Goal: Task Accomplishment & Management: Manage account settings

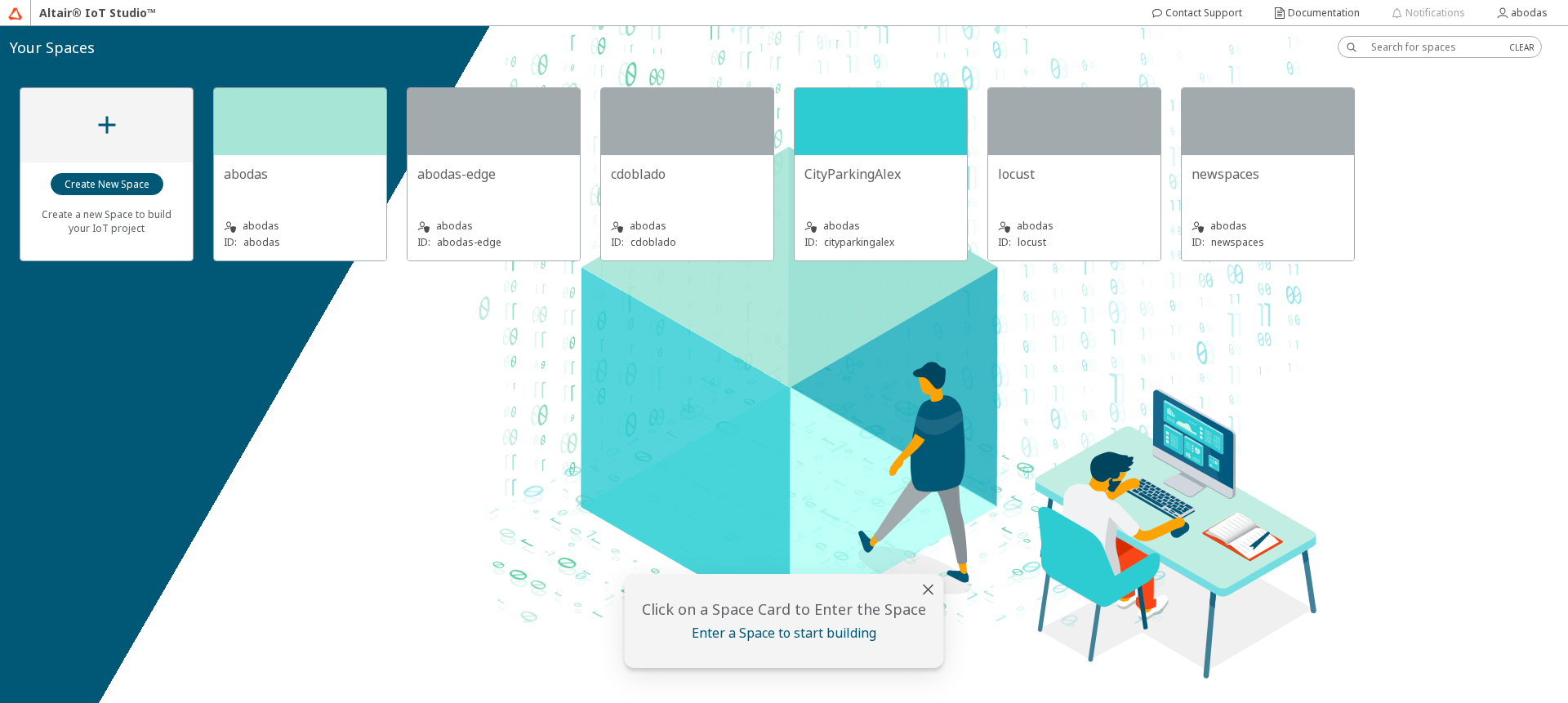
click at [101, 132] on iron-icon at bounding box center [107, 125] width 30 height 30
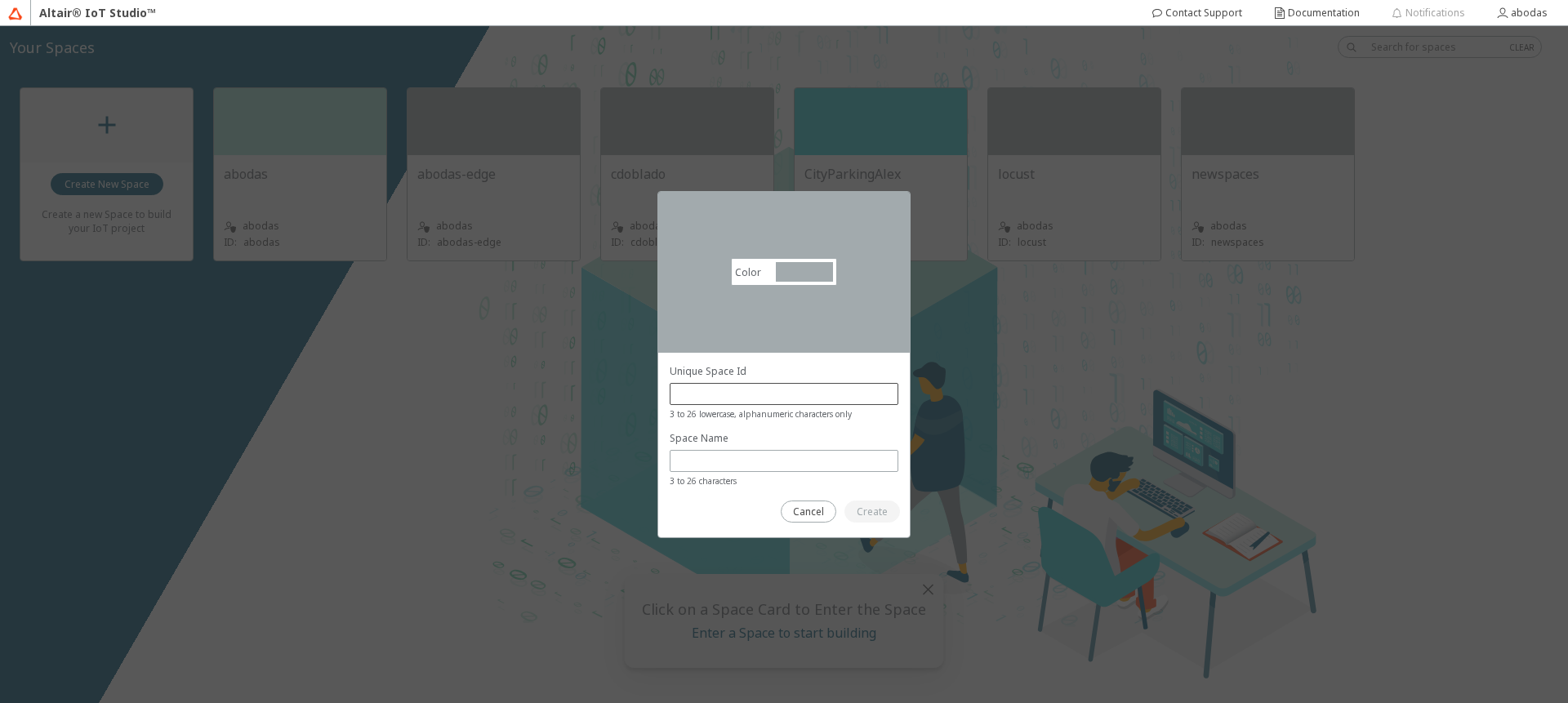
click at [816, 380] on div "Unique Space Id 3 to 26 lowercase, alphanumeric characters only" at bounding box center [784, 392] width 229 height 57
click at [814, 387] on input "text" at bounding box center [784, 394] width 214 height 14
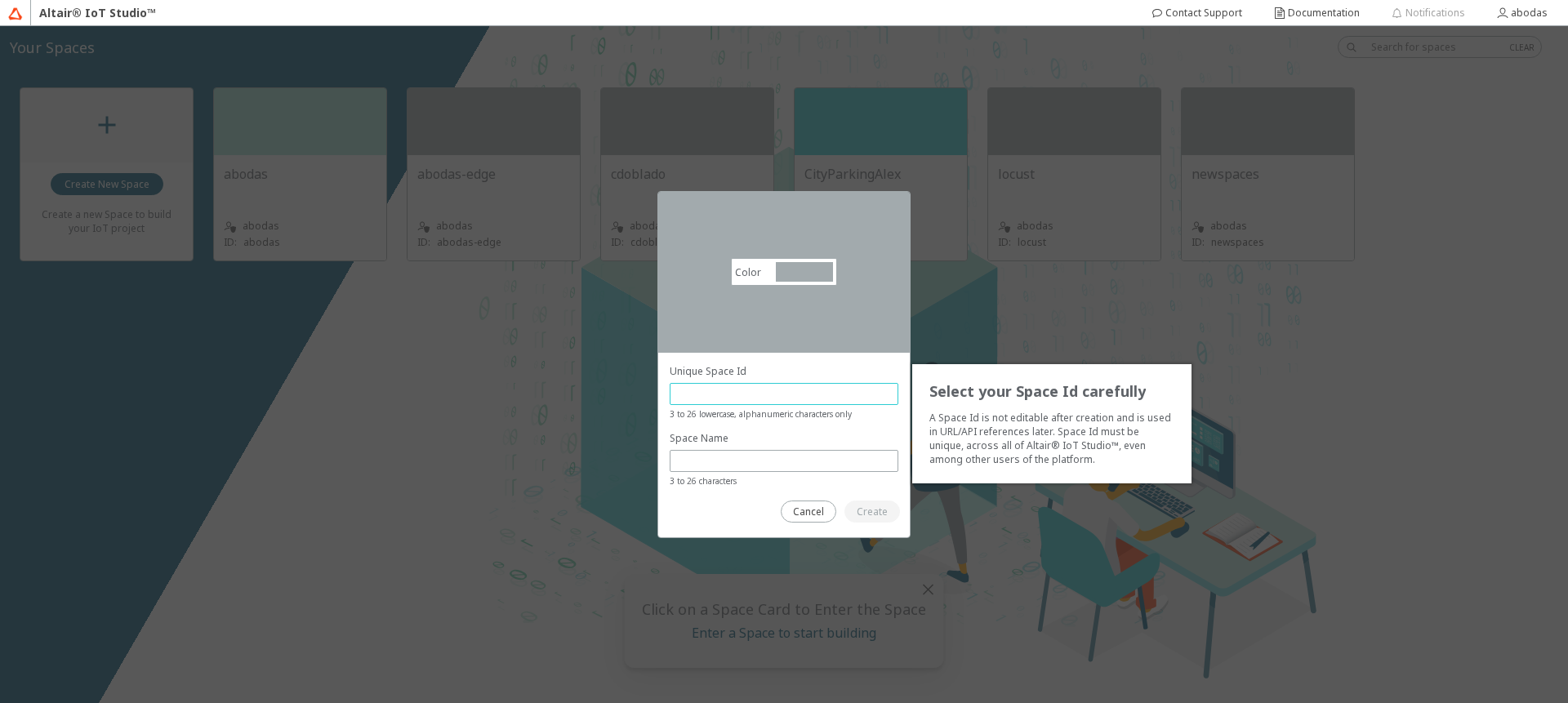
click at [795, 389] on input "text" at bounding box center [784, 394] width 214 height 14
type input "newspacetrue"
click at [0, 0] on slot "Create" at bounding box center [0, 0] width 0 height 0
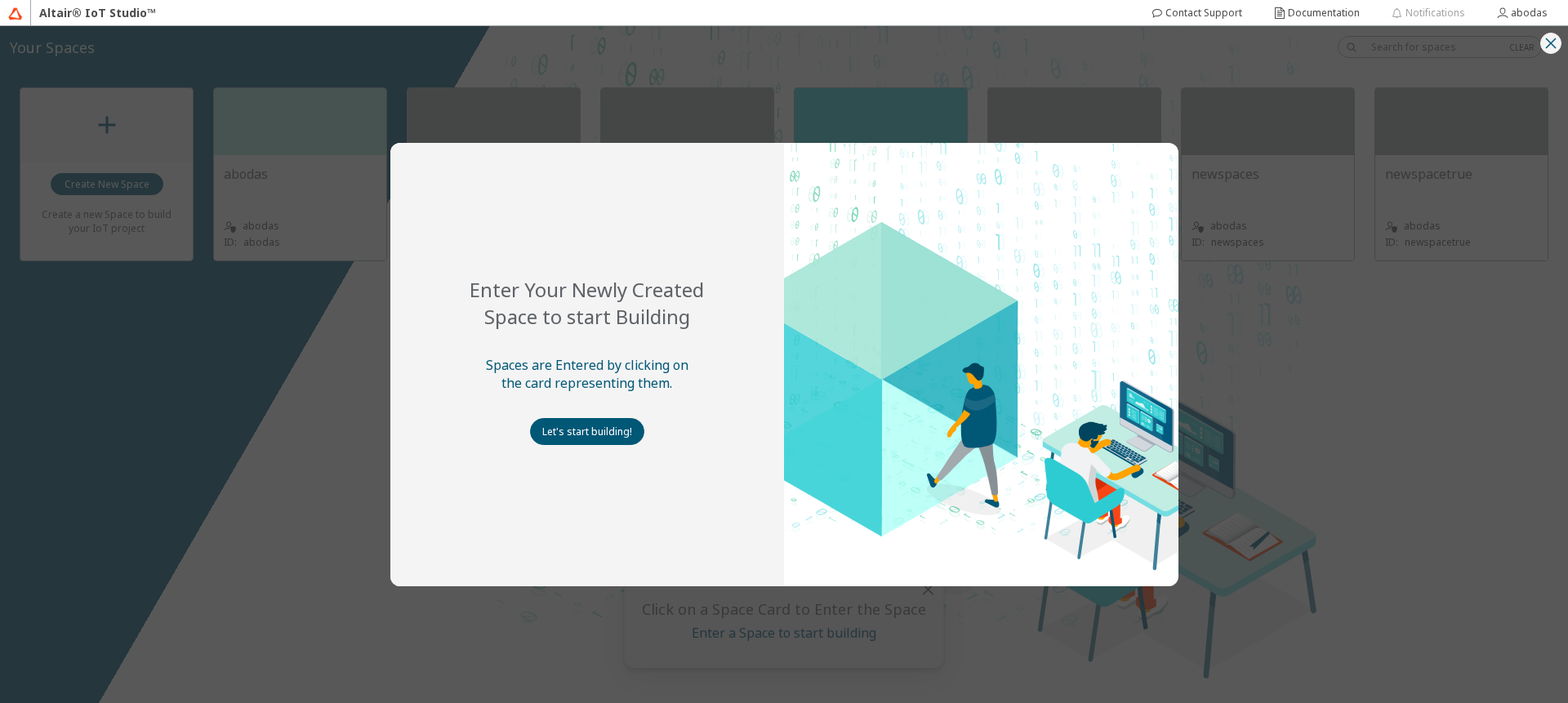
click at [1548, 47] on iron-icon at bounding box center [1551, 43] width 19 height 19
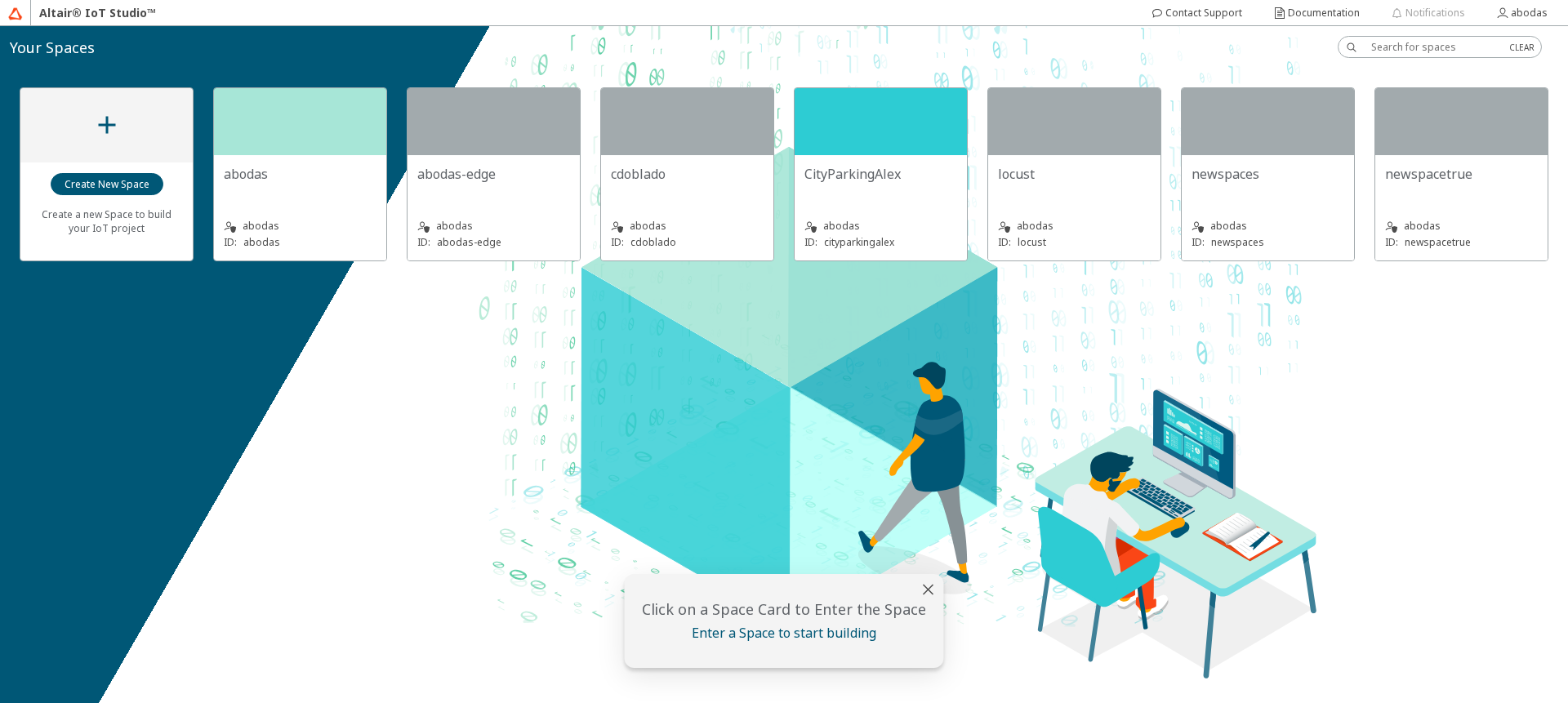
click at [100, 129] on iron-icon at bounding box center [107, 125] width 30 height 30
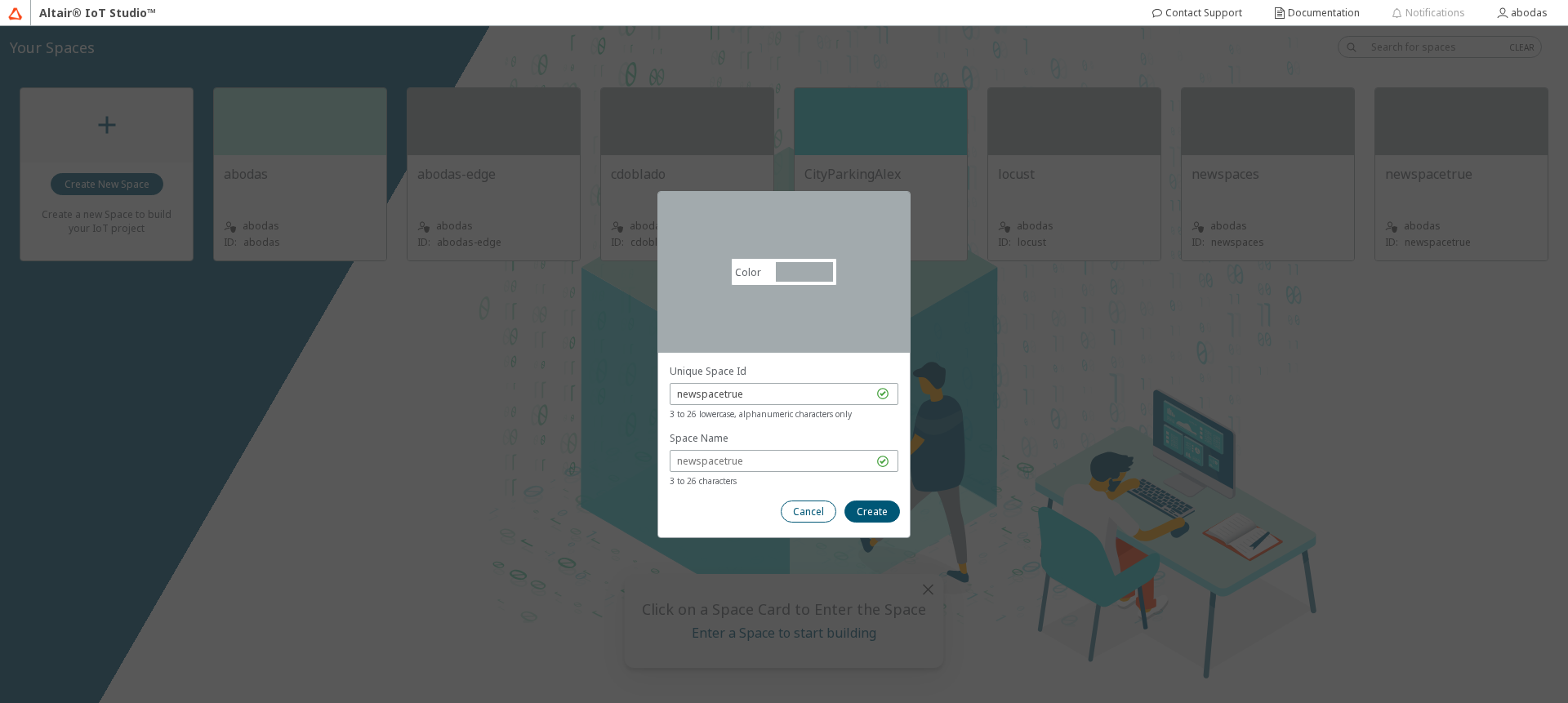
click at [825, 513] on paper-button "Cancel" at bounding box center [809, 511] width 56 height 22
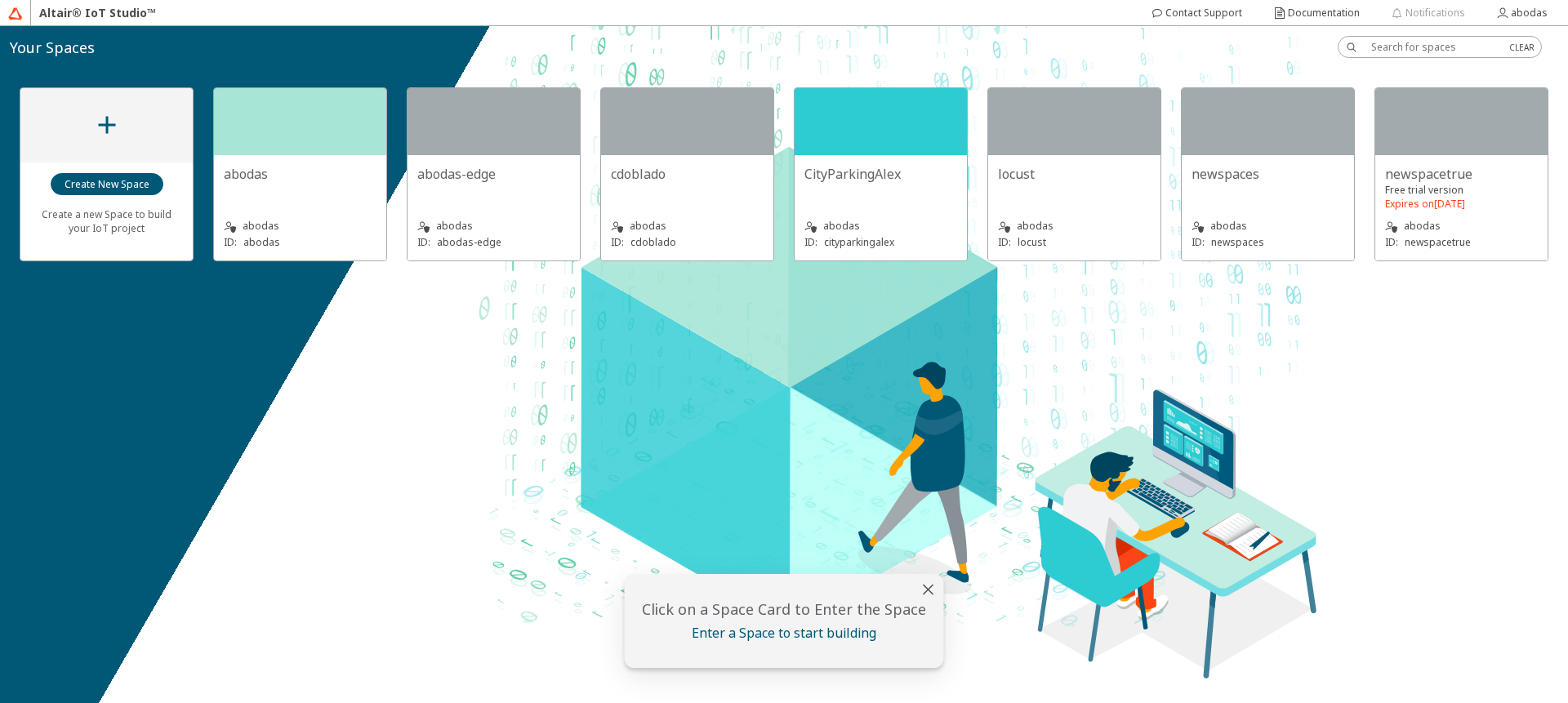
click at [121, 142] on div at bounding box center [106, 125] width 172 height 74
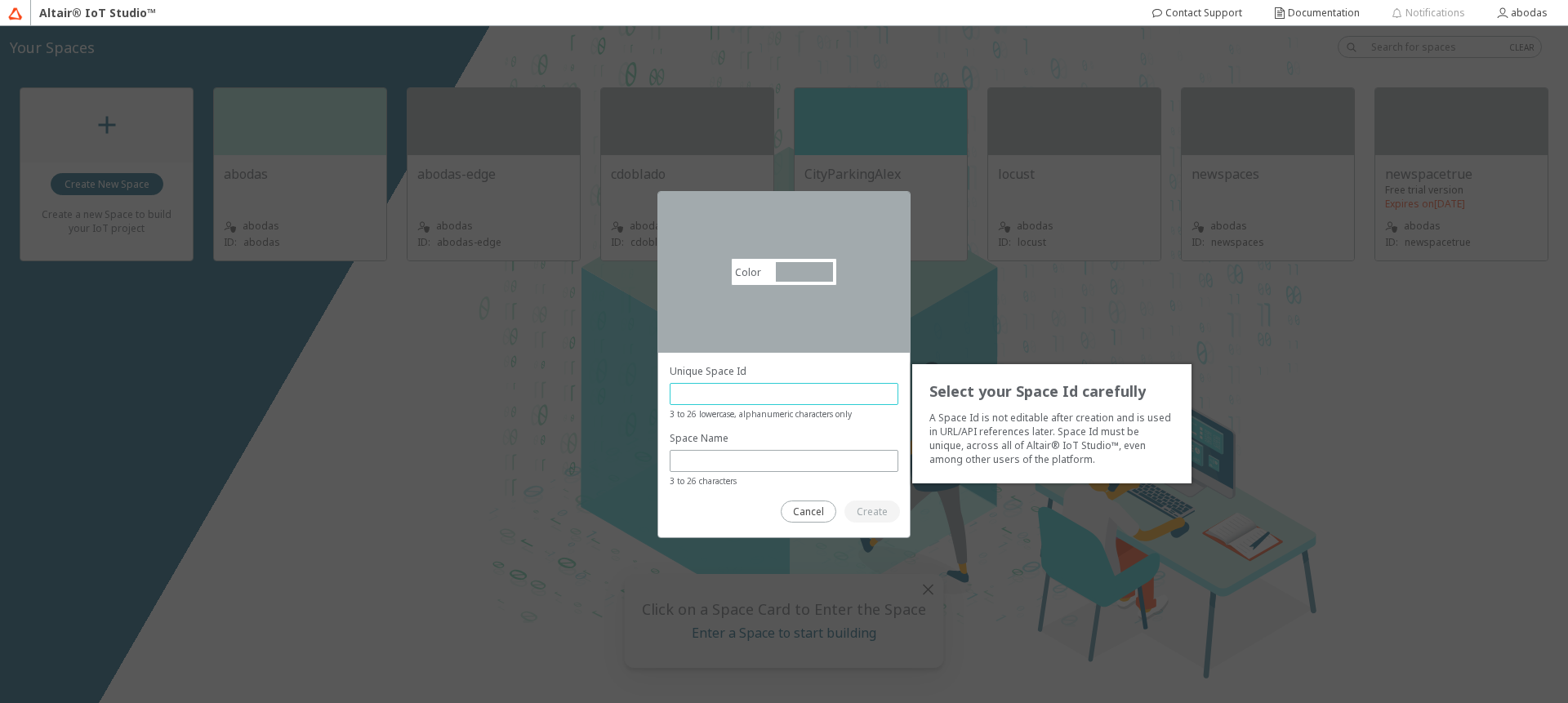
click at [679, 387] on input "text" at bounding box center [784, 394] width 214 height 14
click at [695, 395] on input "text" at bounding box center [784, 394] width 214 height 14
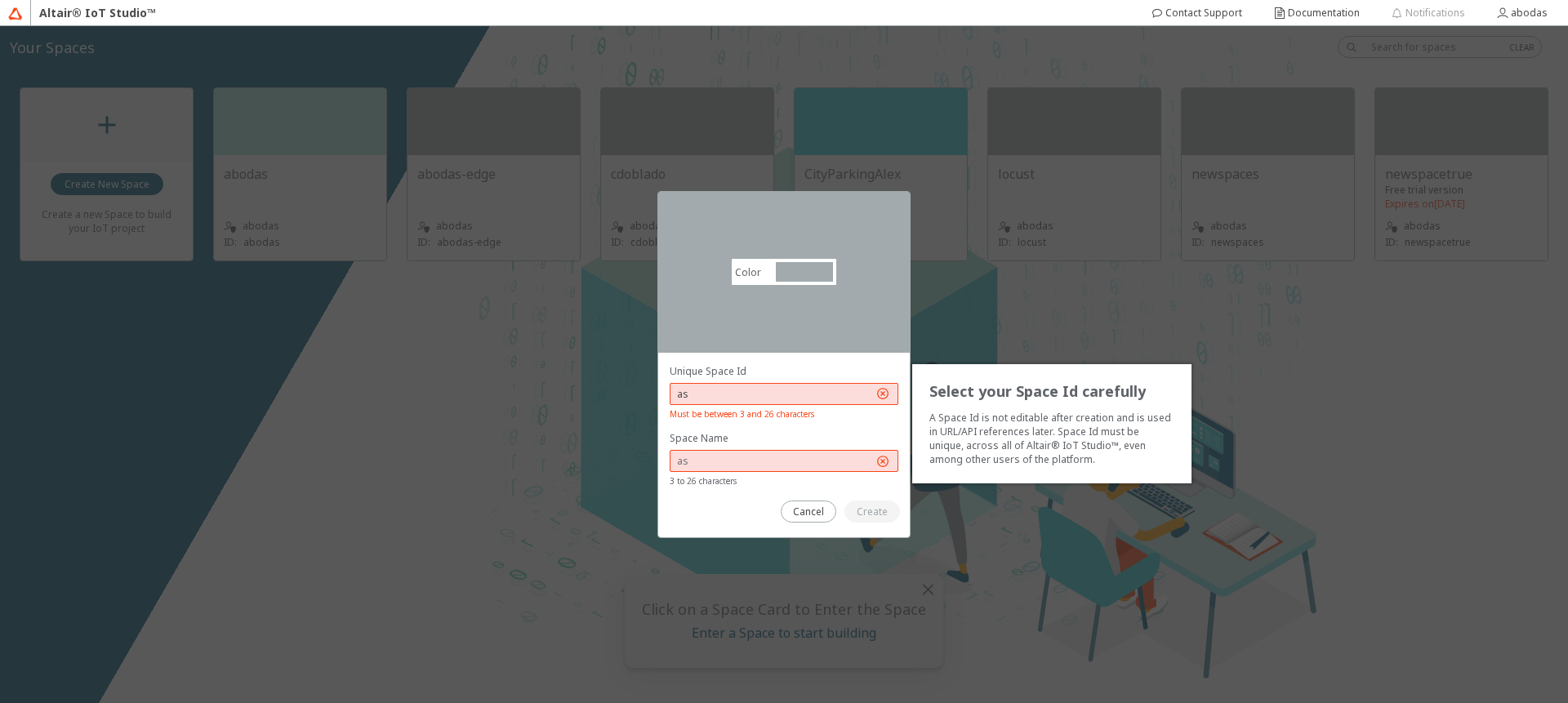
type input "a"
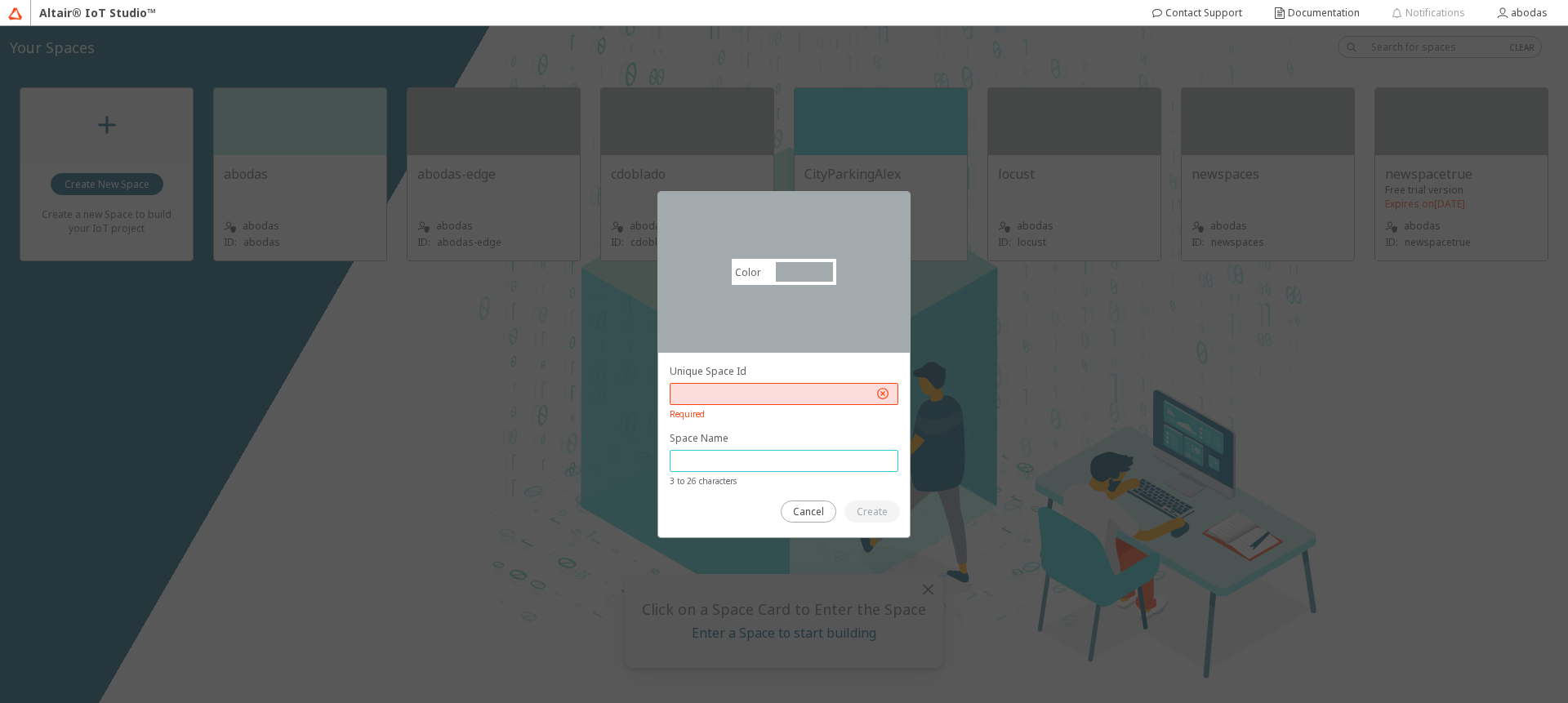
click at [691, 458] on input "text" at bounding box center [784, 461] width 214 height 14
type input "A"
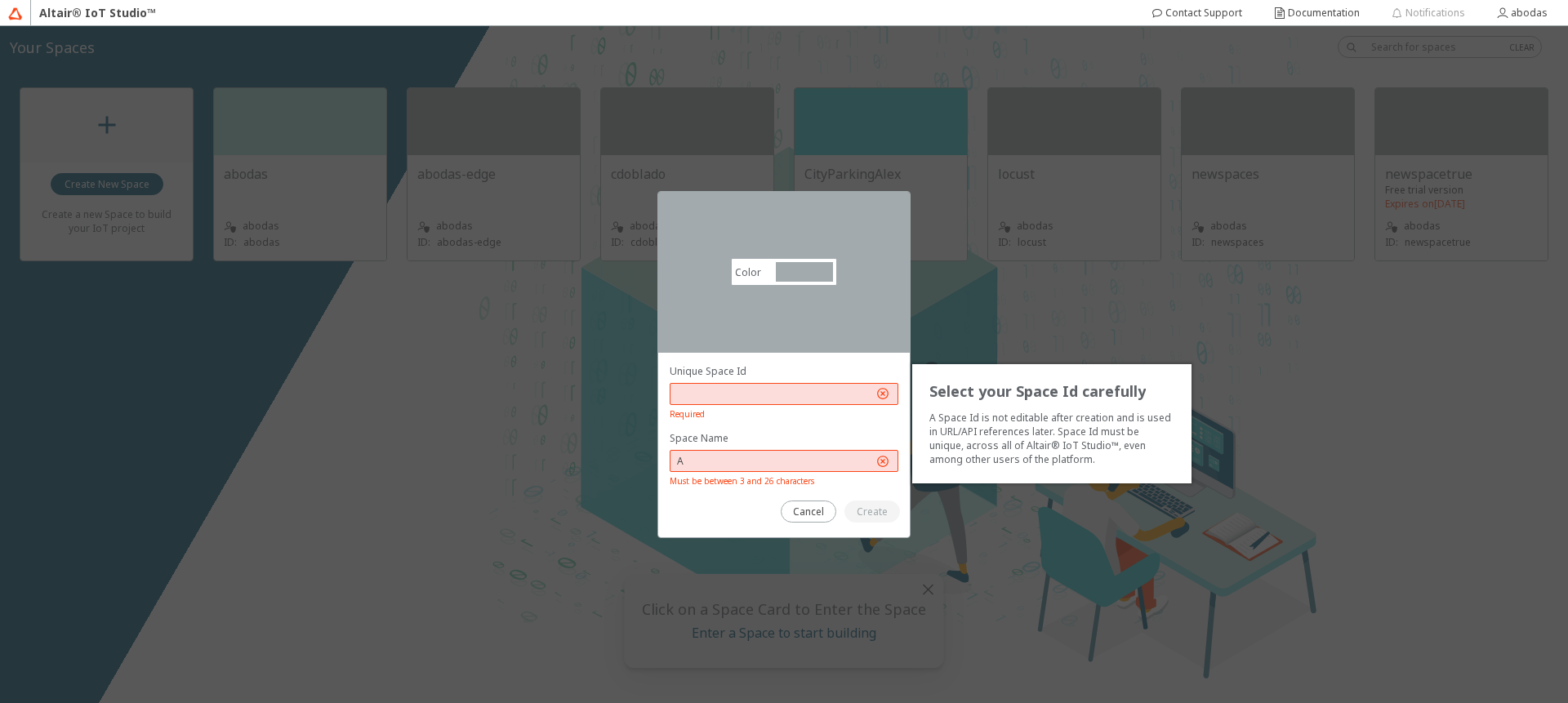
click at [719, 389] on input "text" at bounding box center [775, 394] width 196 height 14
type input "a"
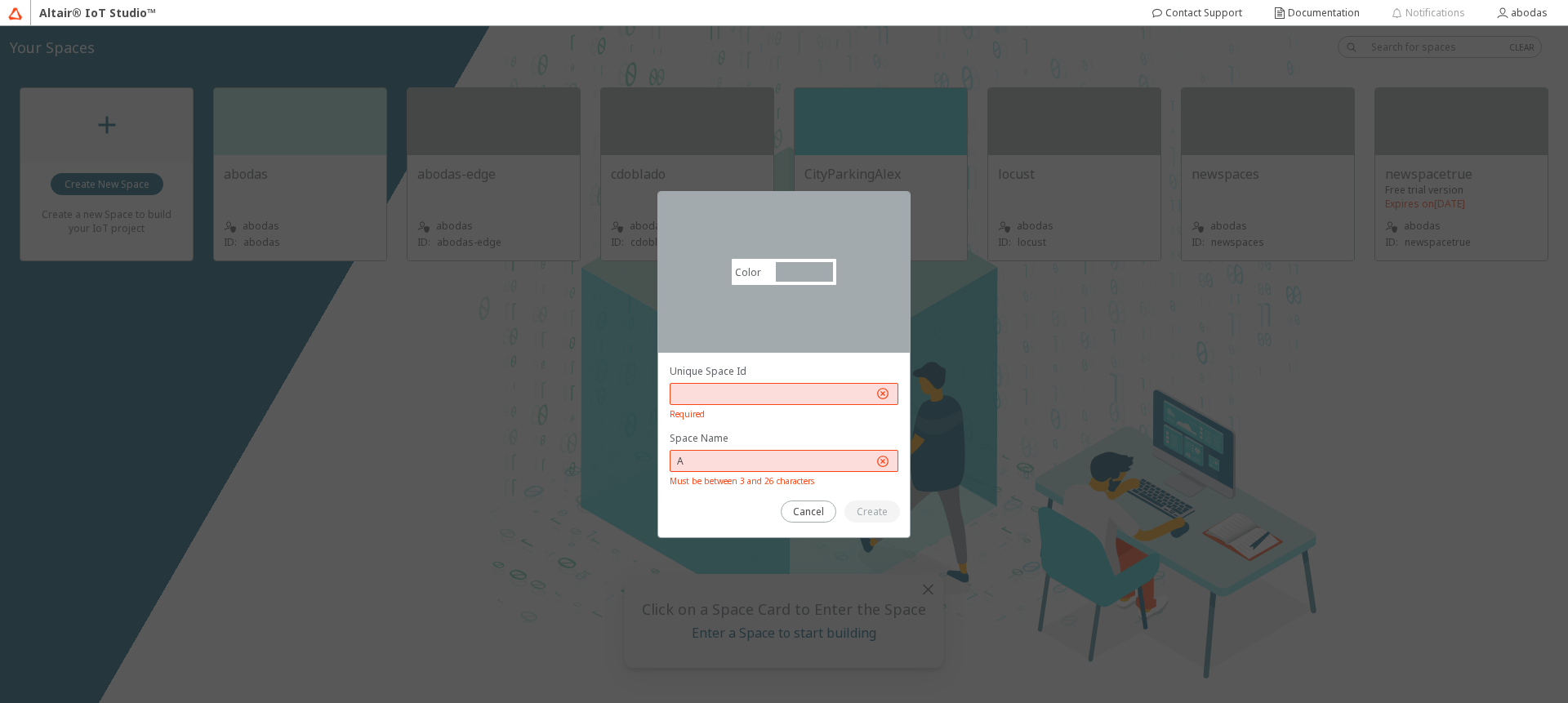
click at [707, 458] on input "A" at bounding box center [775, 461] width 196 height 14
click at [702, 396] on input "text" at bounding box center [775, 394] width 196 height 14
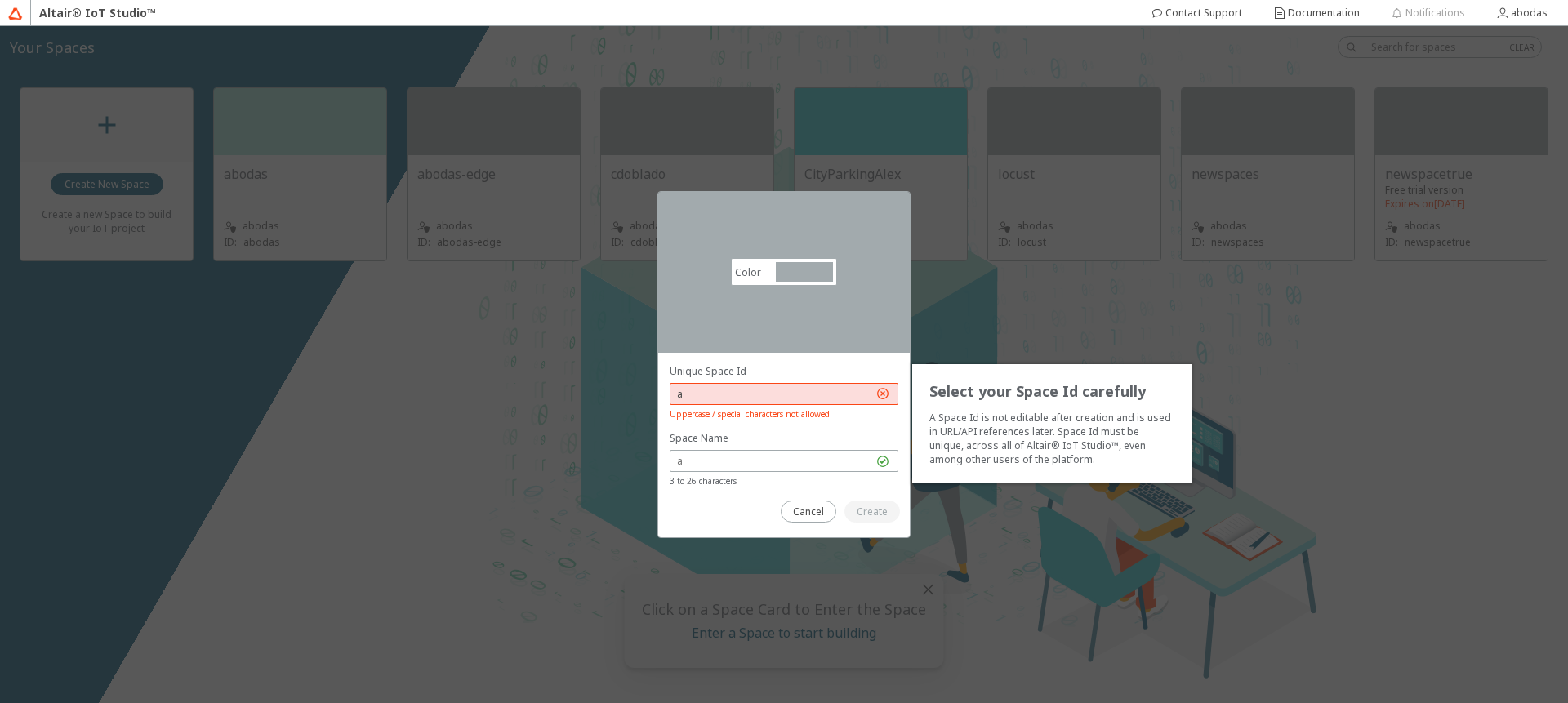
type input "a"
click at [791, 509] on paper-button "Cancel" at bounding box center [809, 511] width 56 height 22
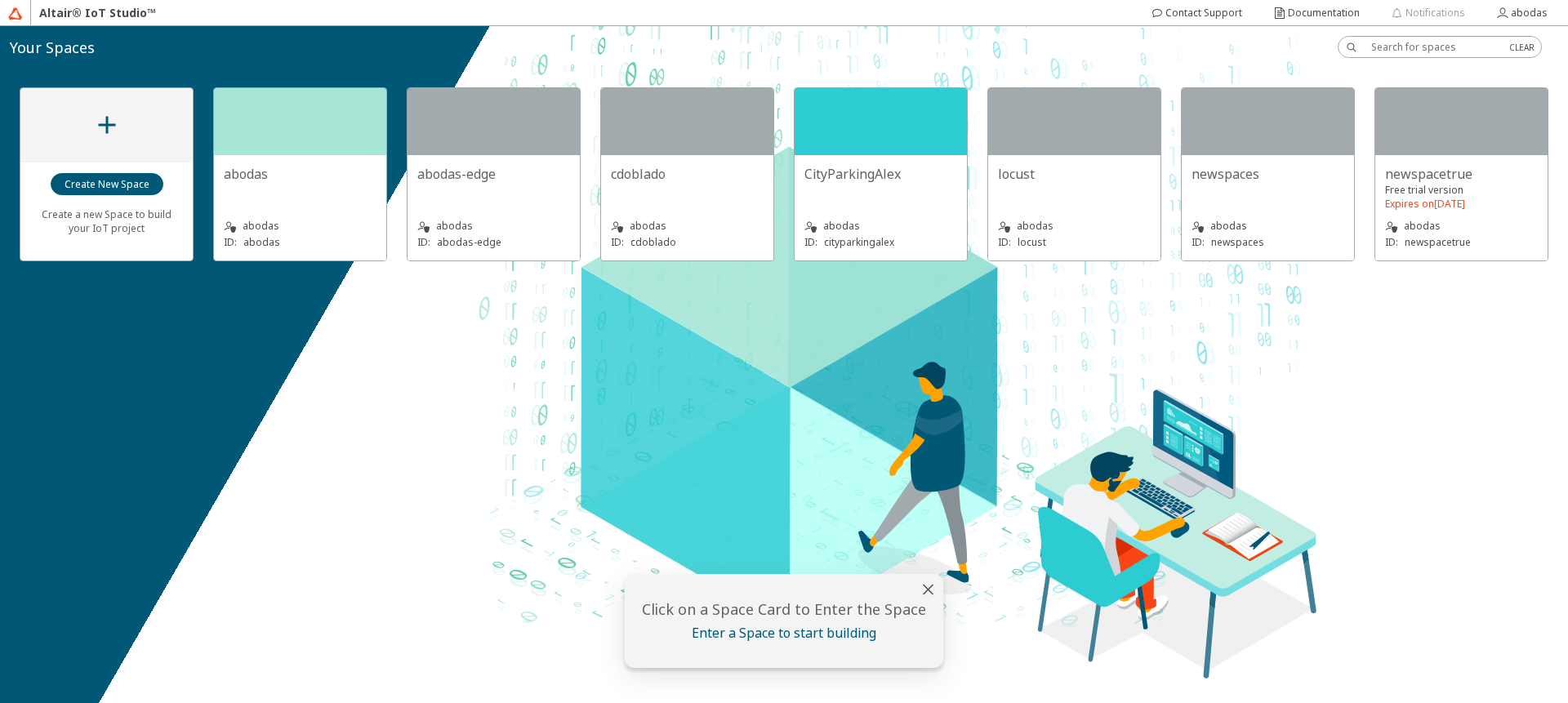
click at [107, 131] on iron-icon at bounding box center [107, 125] width 30 height 30
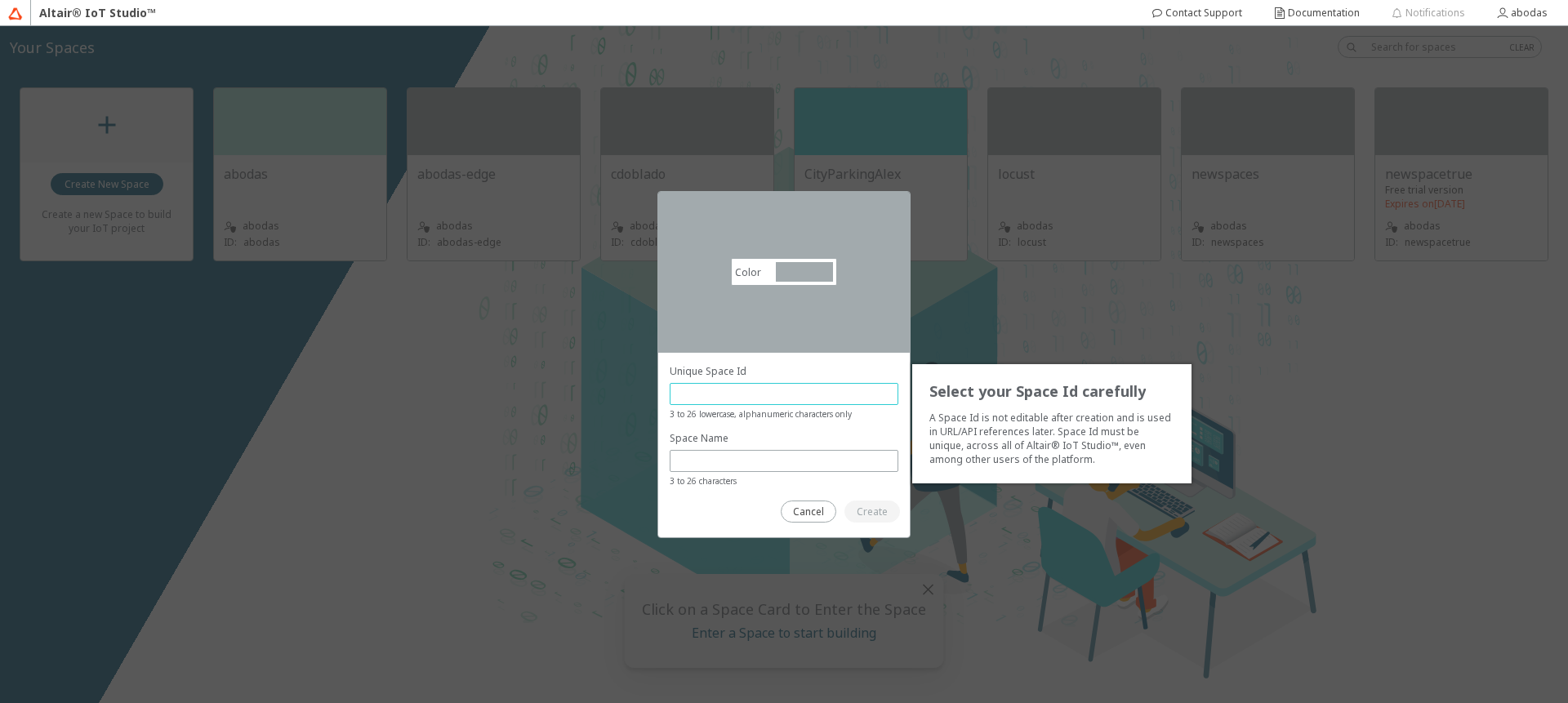
click at [778, 395] on input "text" at bounding box center [784, 394] width 214 height 14
type input "spacealex"
click at [0, 0] on slot "Create" at bounding box center [0, 0] width 0 height 0
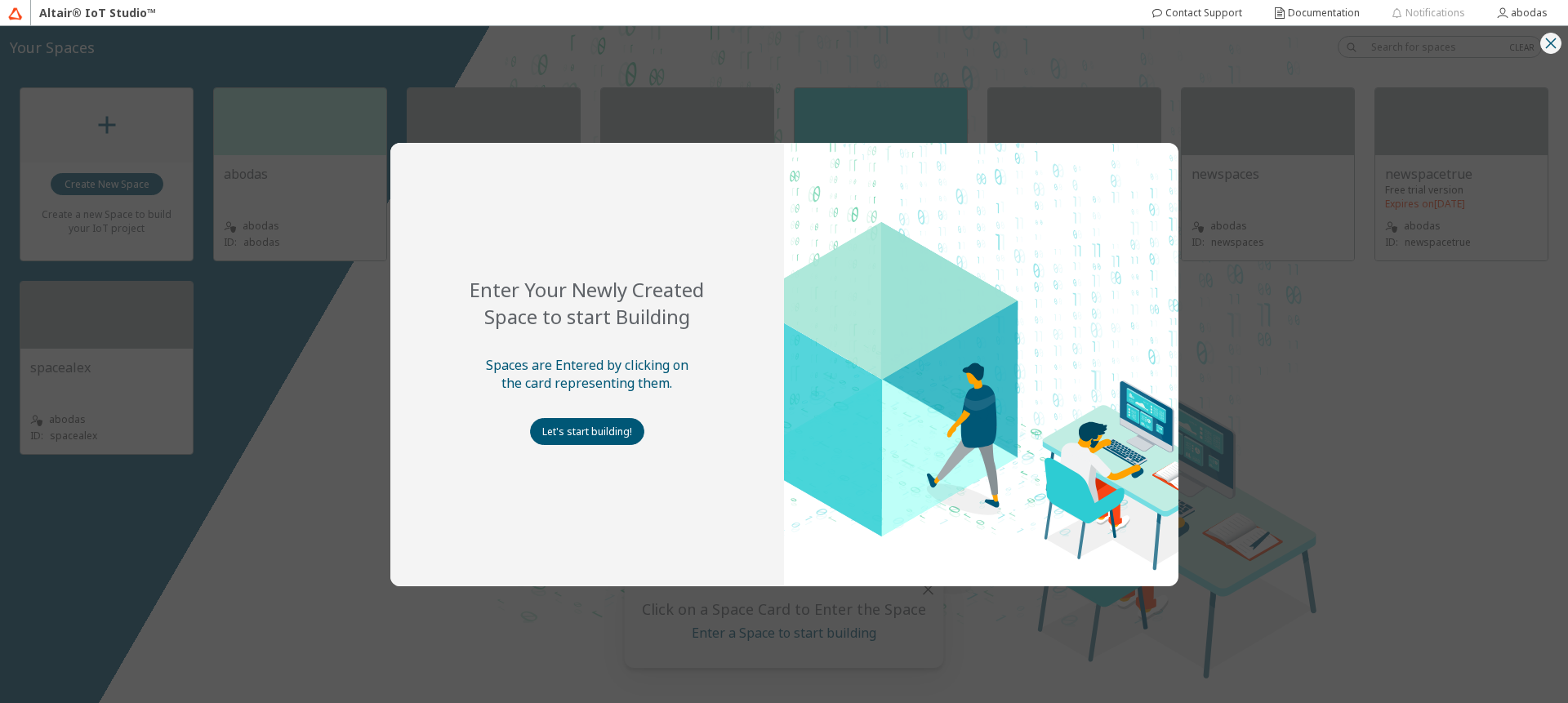
click at [1548, 50] on iron-icon at bounding box center [1551, 43] width 19 height 19
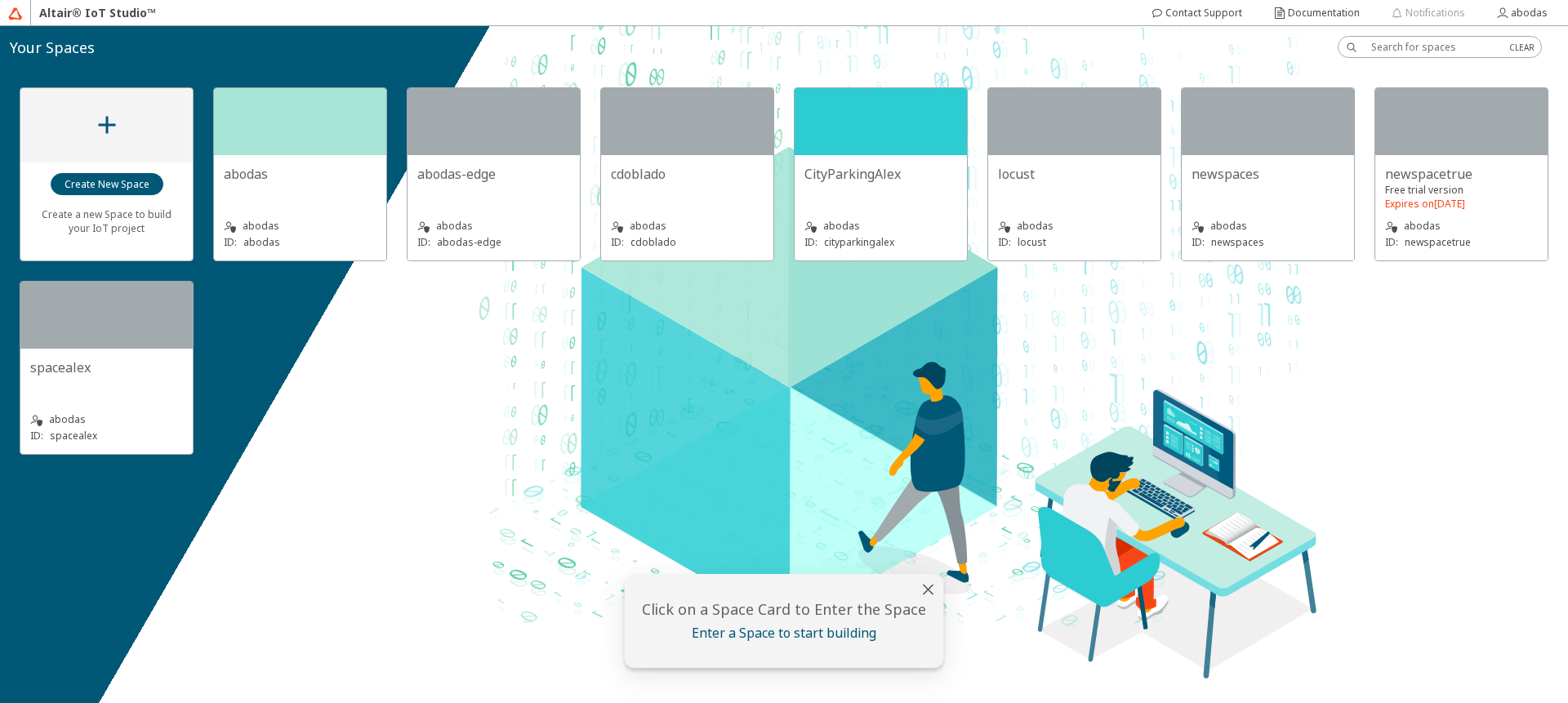
click at [99, 132] on iron-icon at bounding box center [107, 125] width 30 height 30
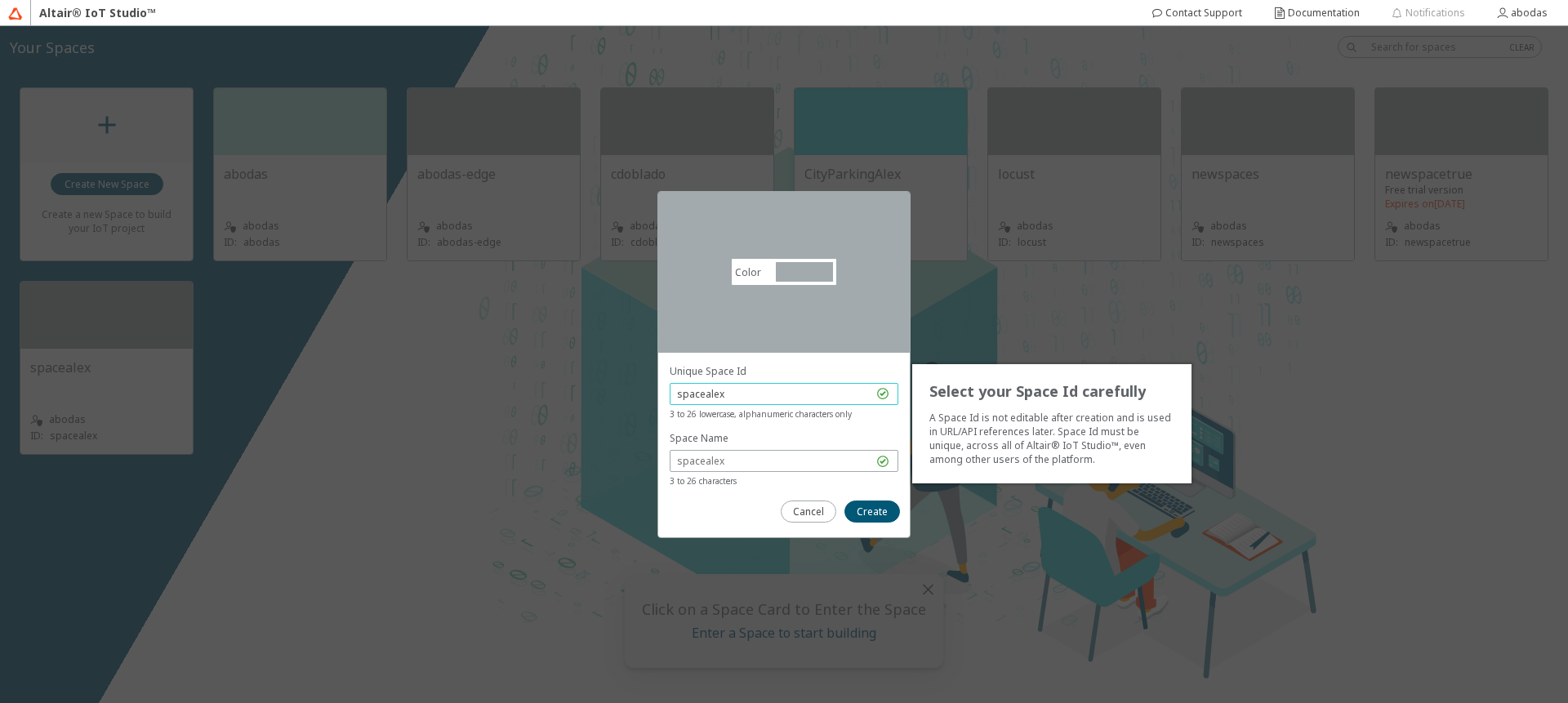
drag, startPoint x: 756, startPoint y: 398, endPoint x: 656, endPoint y: 394, distance: 100.1
click at [656, 394] on div "Color #a2aaad #A2AAAD Select your Space Id carefully A Space Id is not editable…" at bounding box center [784, 364] width 1568 height 677
click at [798, 451] on div at bounding box center [784, 460] width 229 height 22
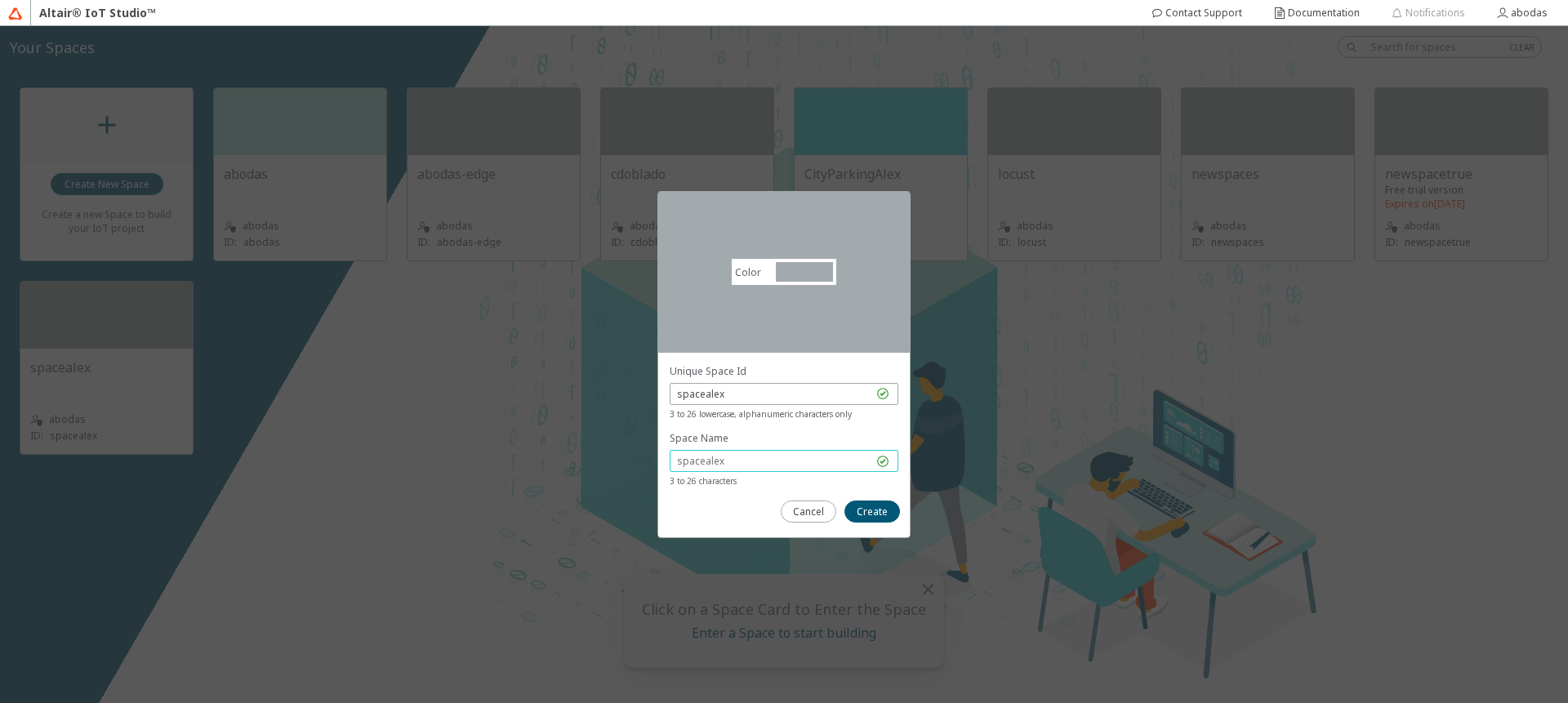
drag, startPoint x: 761, startPoint y: 458, endPoint x: 690, endPoint y: 376, distance: 108.5
click at [647, 451] on div "Color #a2aaad #A2AAAD Select your Space Id carefully A Space Id is not editable…" at bounding box center [784, 364] width 1568 height 677
click at [763, 388] on input "spacealex" at bounding box center [775, 394] width 196 height 14
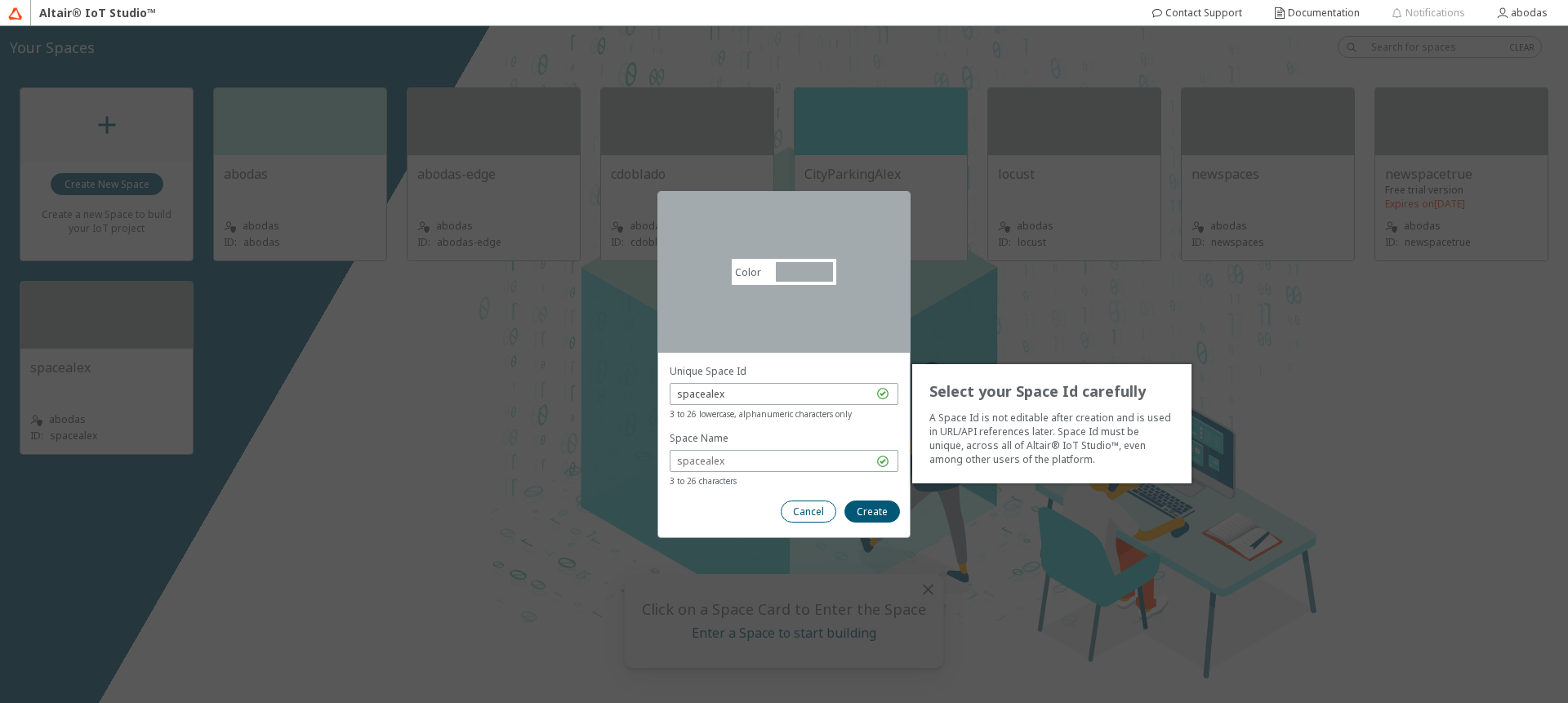
click at [812, 519] on paper-button "Cancel" at bounding box center [809, 511] width 56 height 22
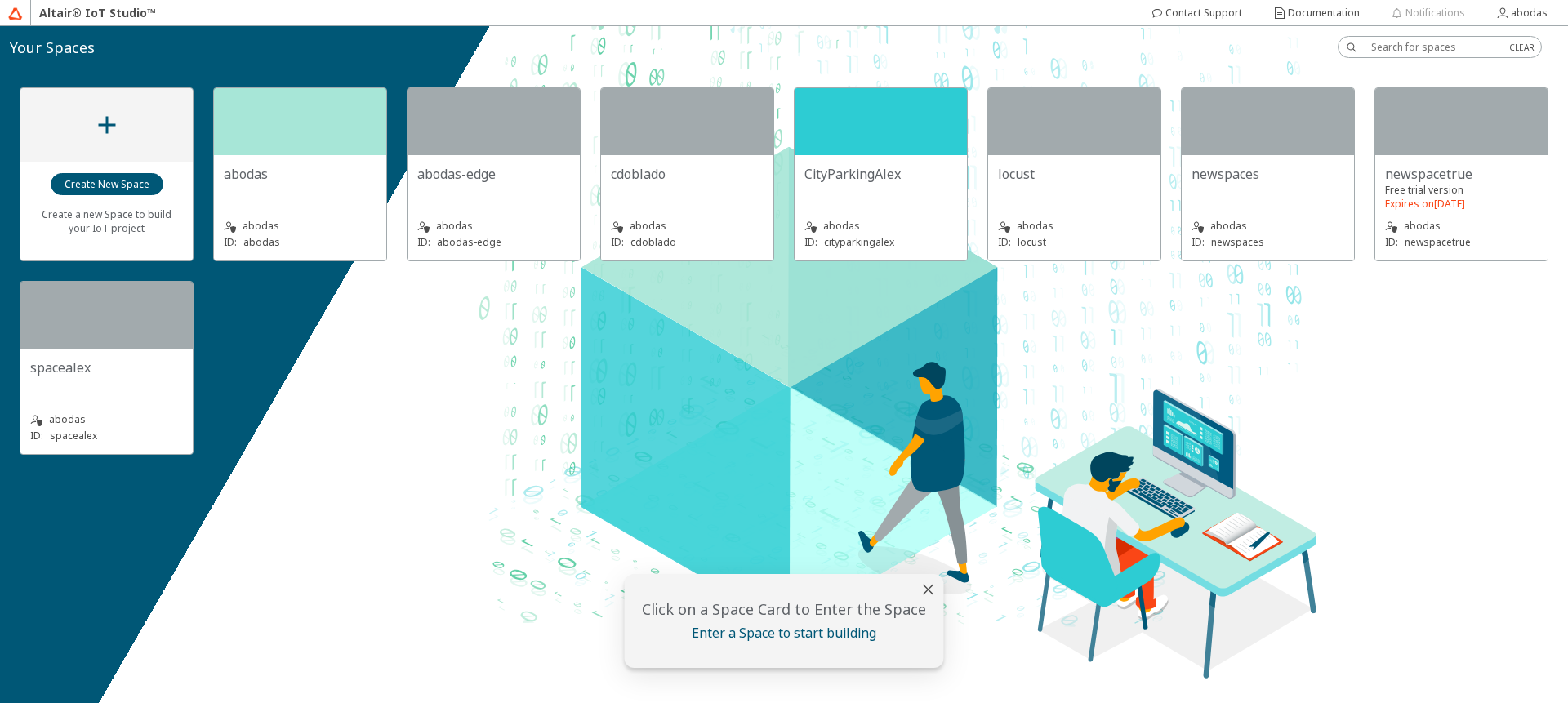
click at [119, 118] on iron-icon at bounding box center [107, 125] width 30 height 30
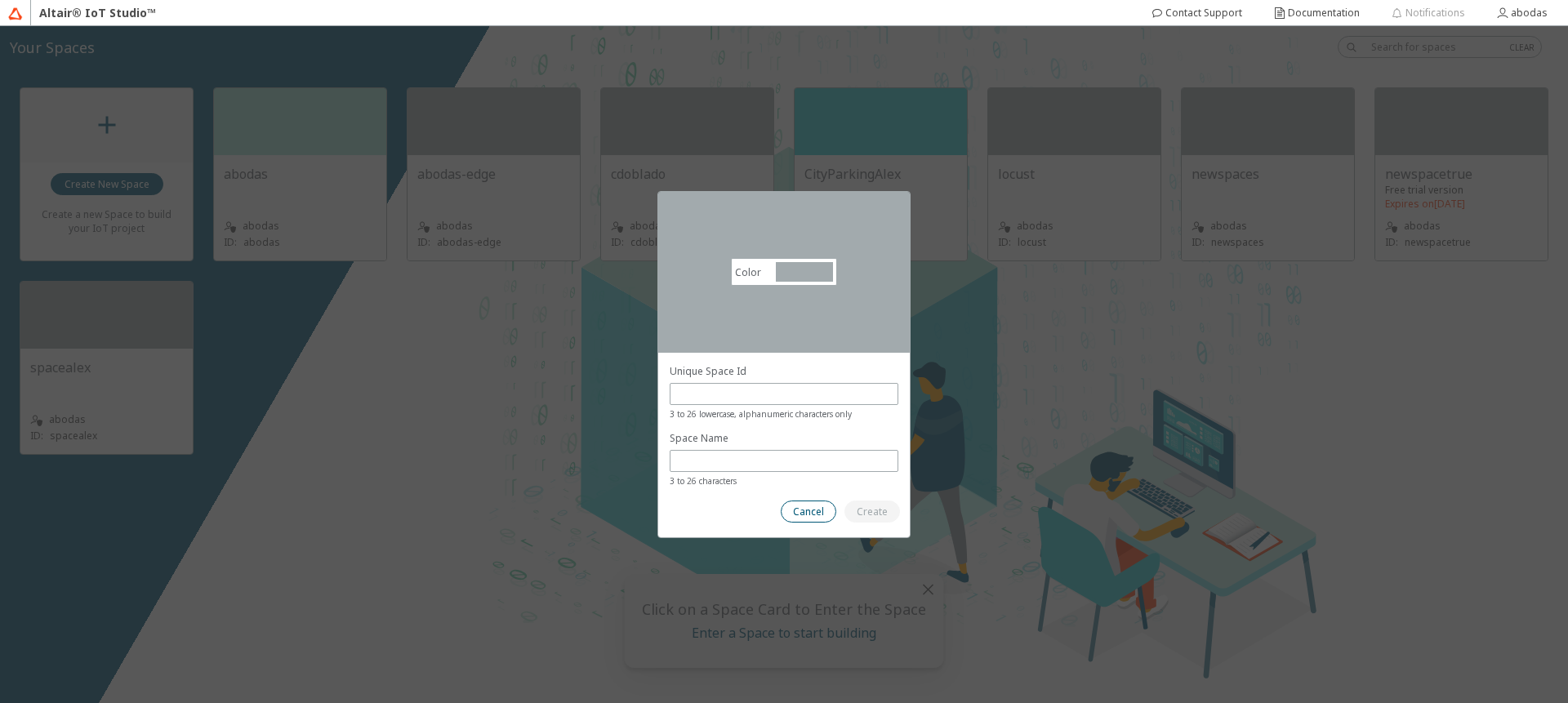
click at [0, 0] on slot "Cancel" at bounding box center [0, 0] width 0 height 0
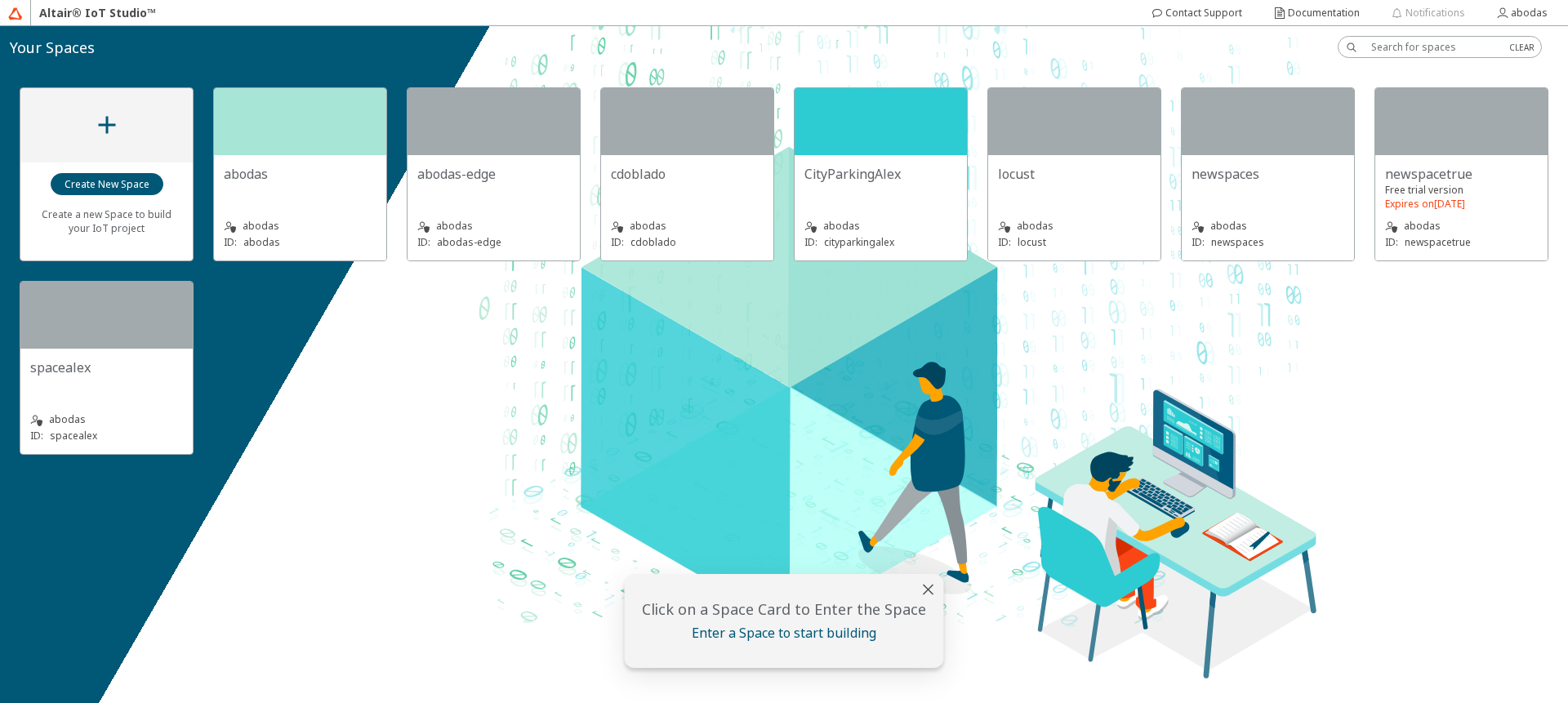
click at [134, 361] on div "spacealex" at bounding box center [107, 367] width 153 height 18
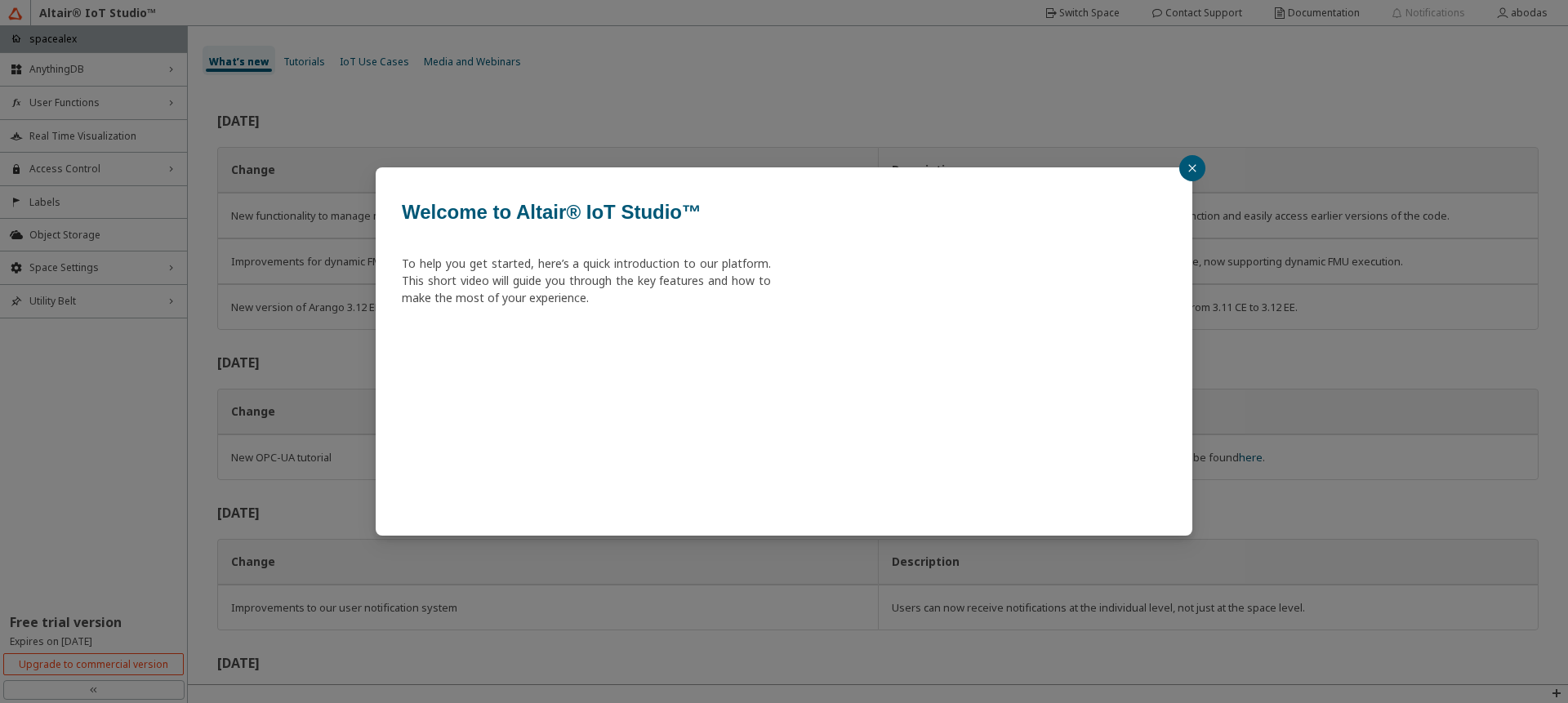
click at [1192, 164] on icon "close" at bounding box center [1192, 168] width 10 height 10
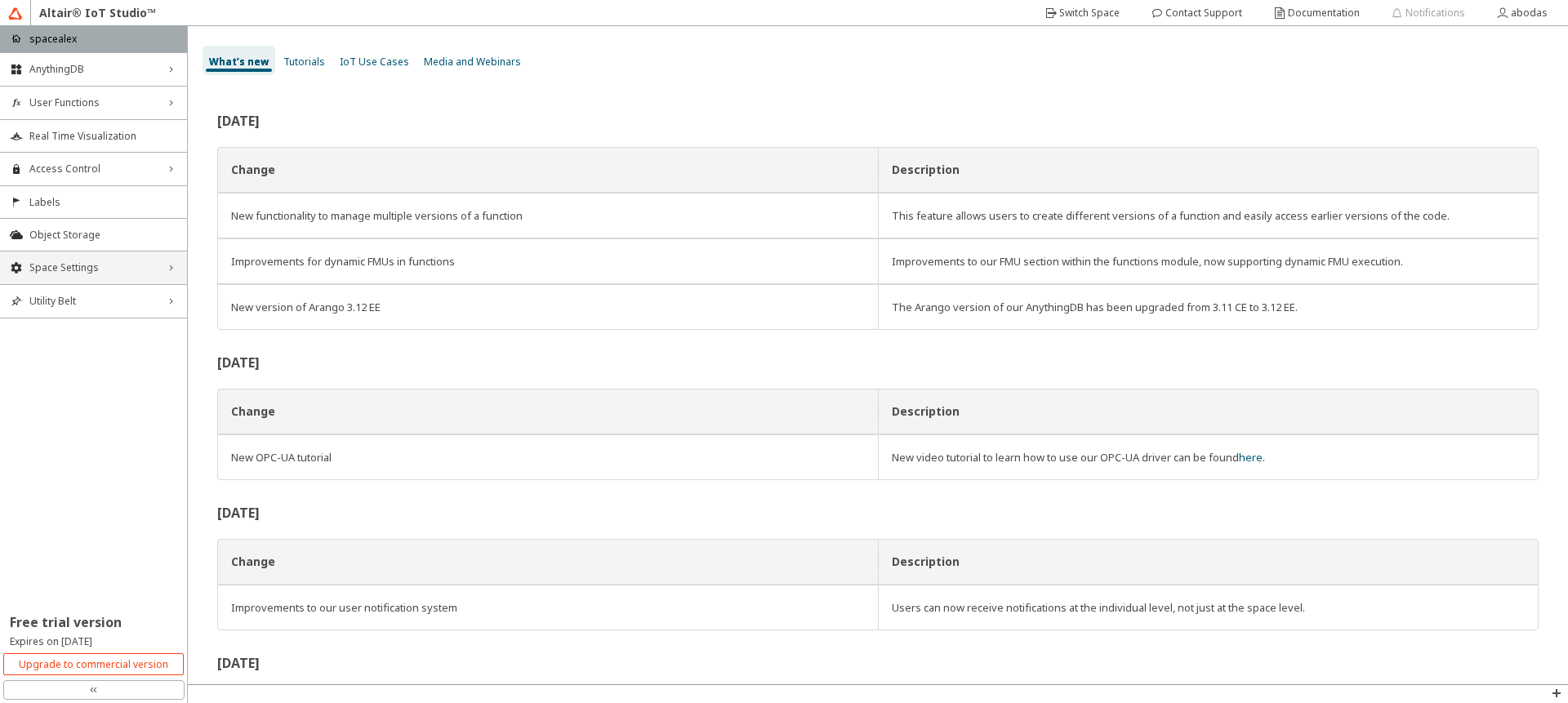
click at [158, 268] on div "Space Settings right_chevron" at bounding box center [93, 267] width 187 height 32
click at [111, 299] on span "General" at bounding box center [103, 299] width 148 height 13
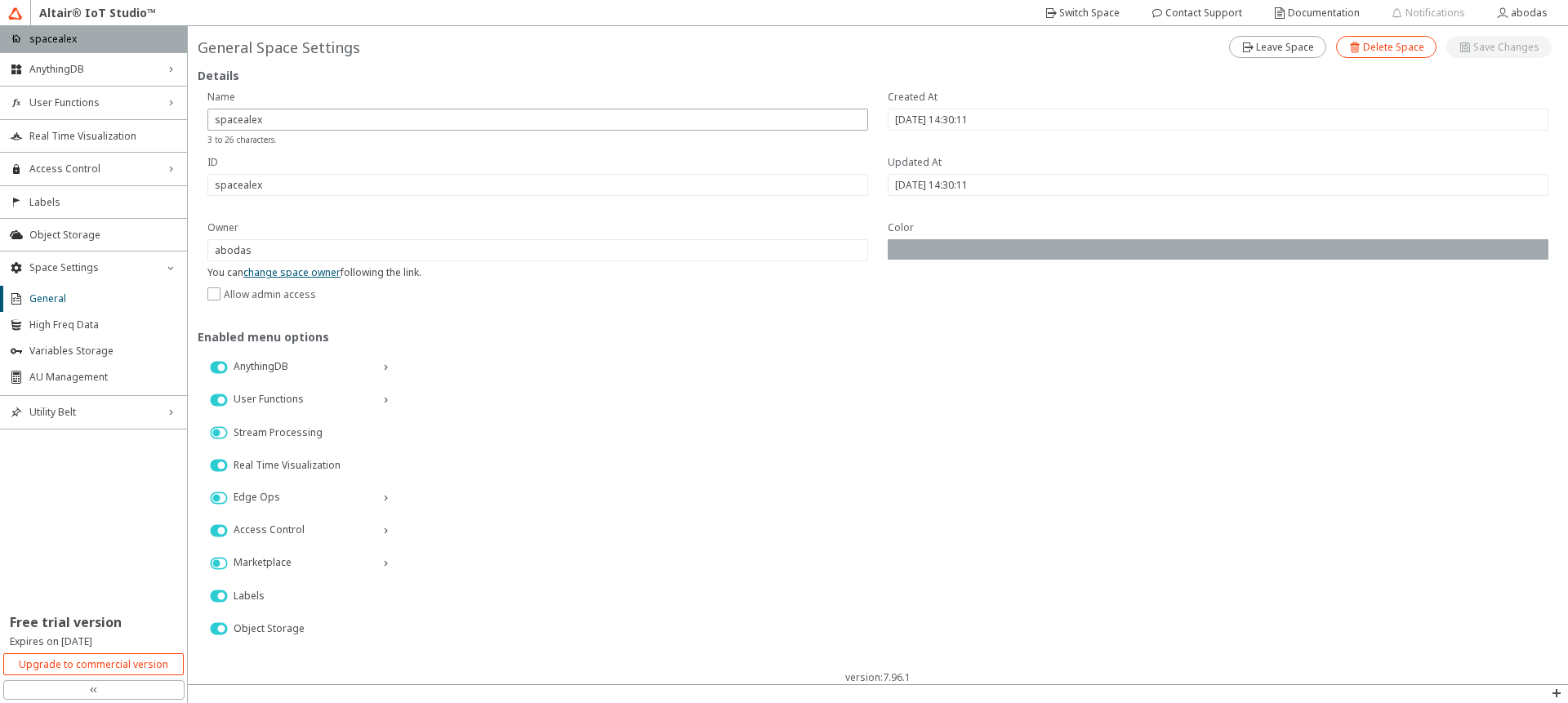
click at [0, 0] on slot "Delete Space" at bounding box center [0, 0] width 0 height 0
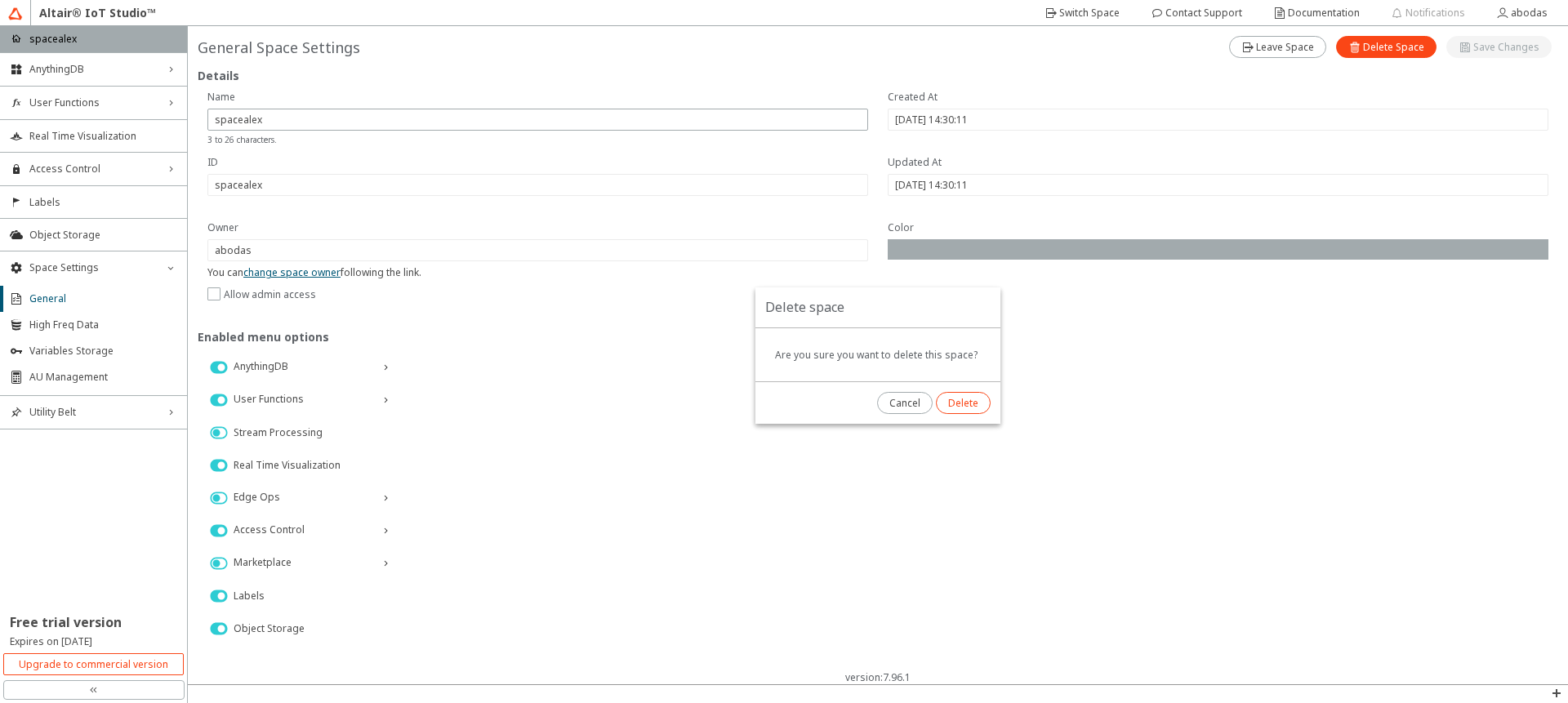
click at [966, 410] on paper-button "Delete" at bounding box center [963, 403] width 55 height 22
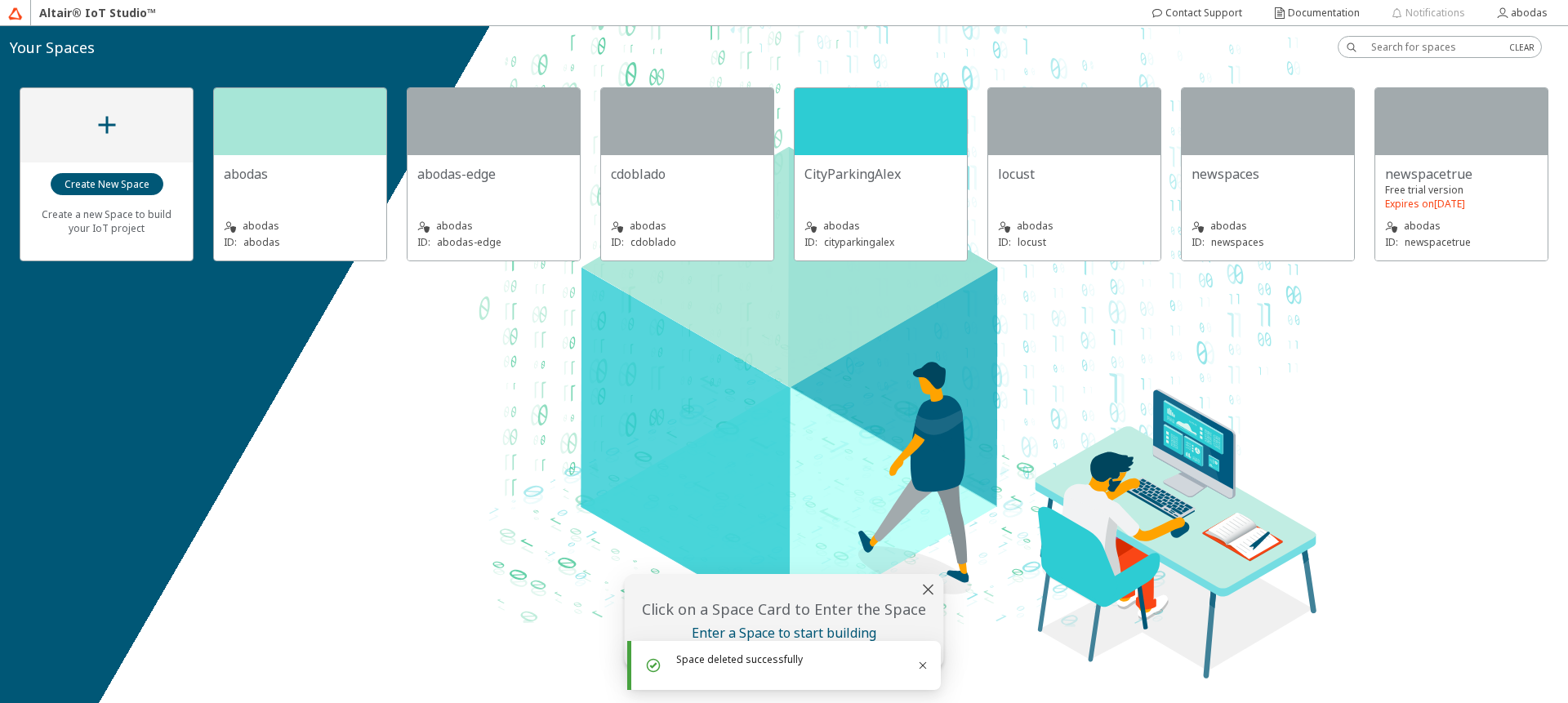
click at [1510, 195] on div "Free trial version" at bounding box center [1461, 190] width 153 height 14
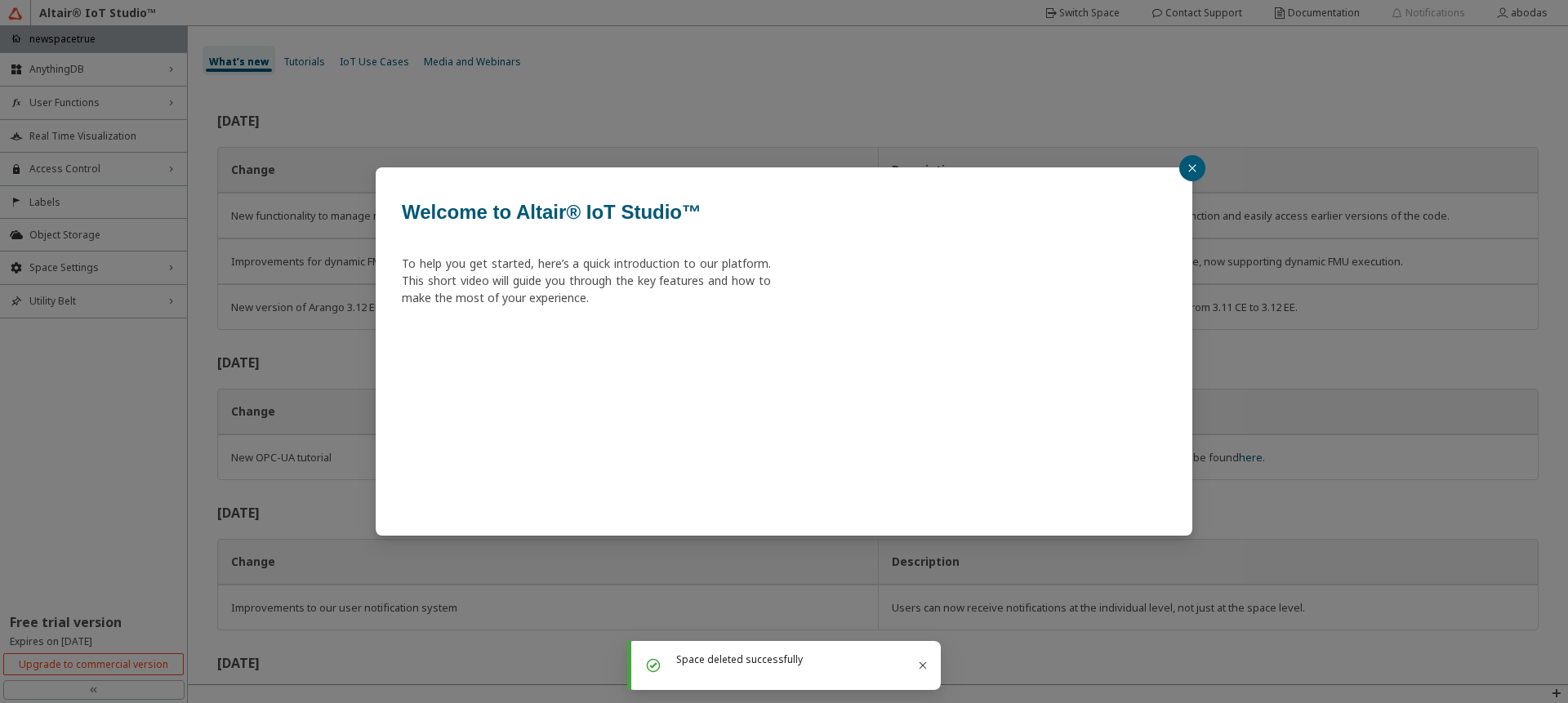
click at [1188, 178] on button "button" at bounding box center [1192, 169] width 26 height 26
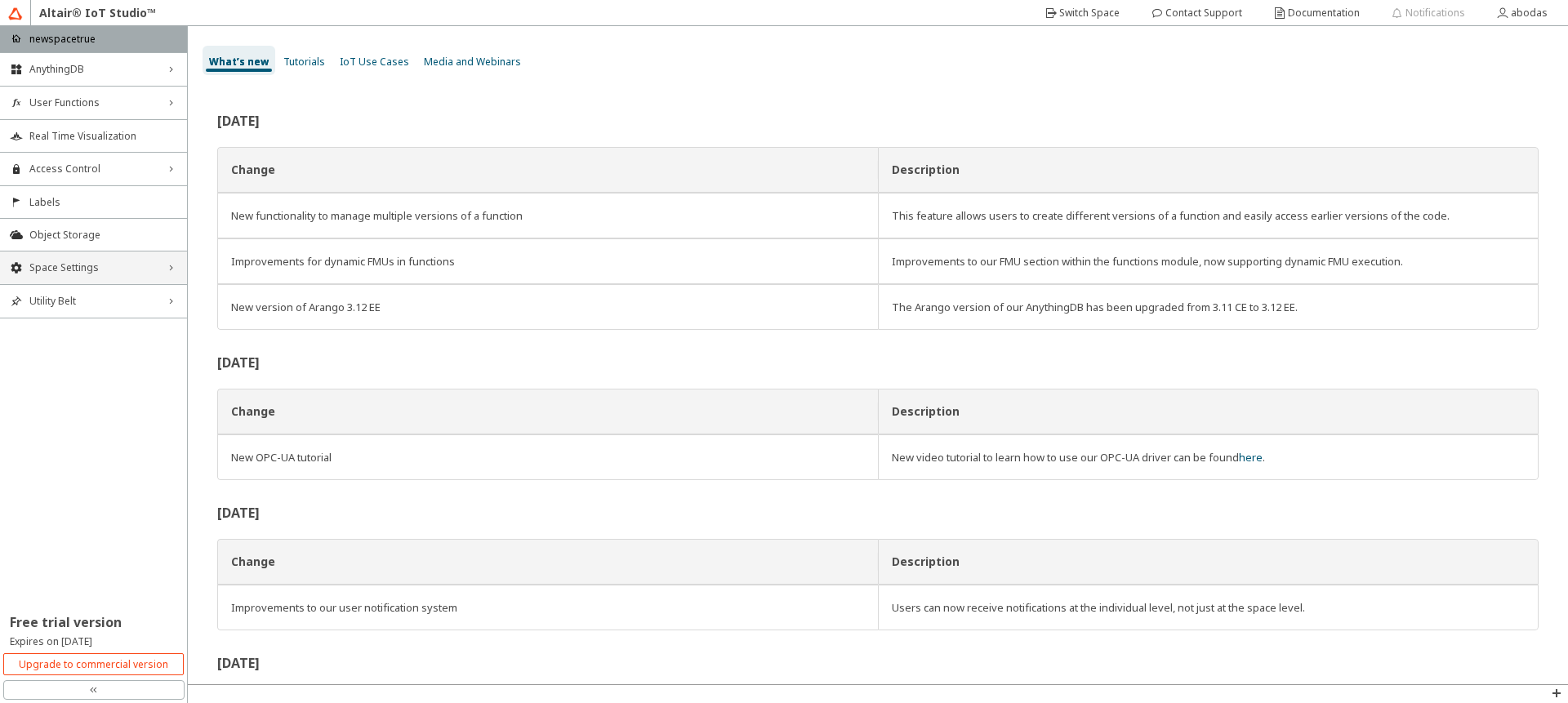
click at [83, 272] on span "Space Settings" at bounding box center [93, 267] width 128 height 13
click at [78, 302] on span "General" at bounding box center [103, 299] width 148 height 13
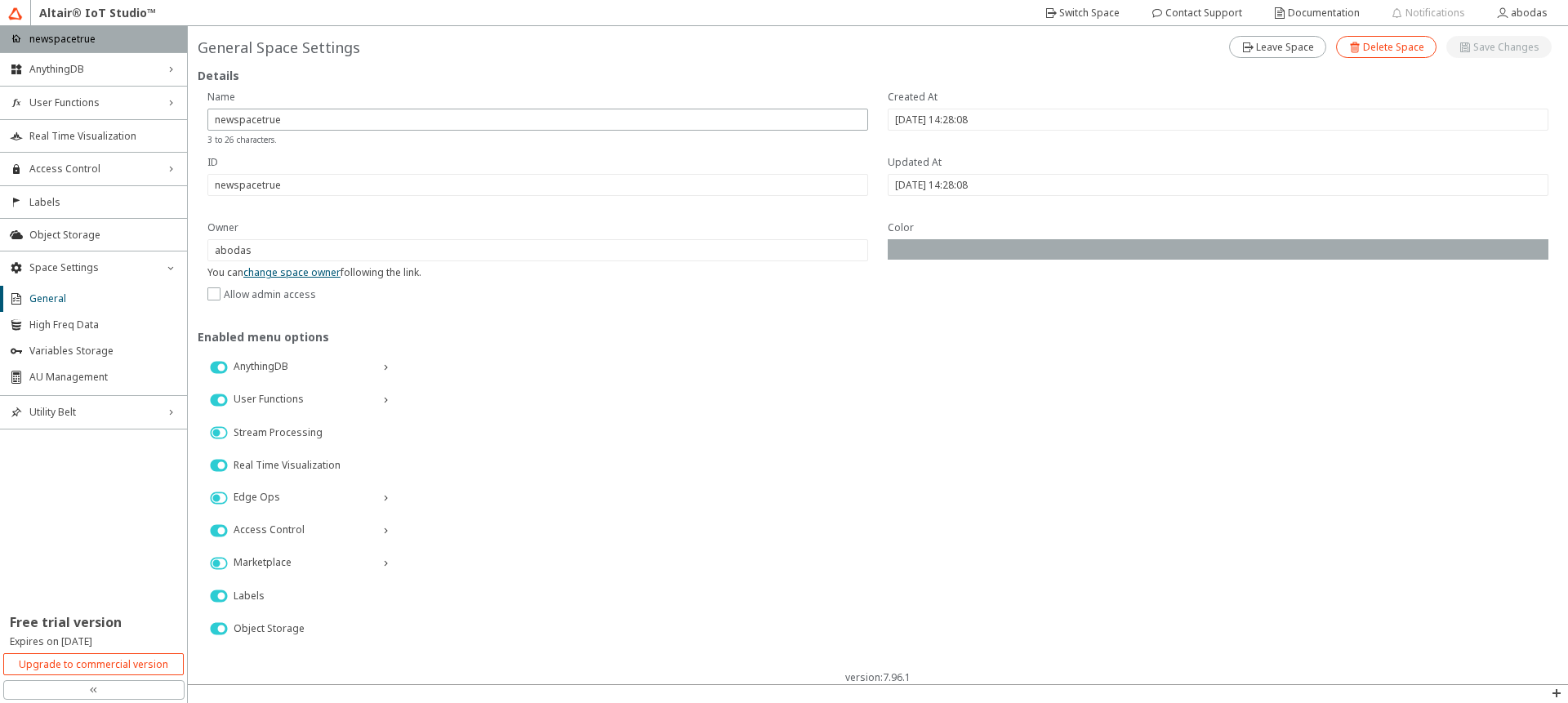
click at [0, 0] on slot "Delete Space" at bounding box center [0, 0] width 0 height 0
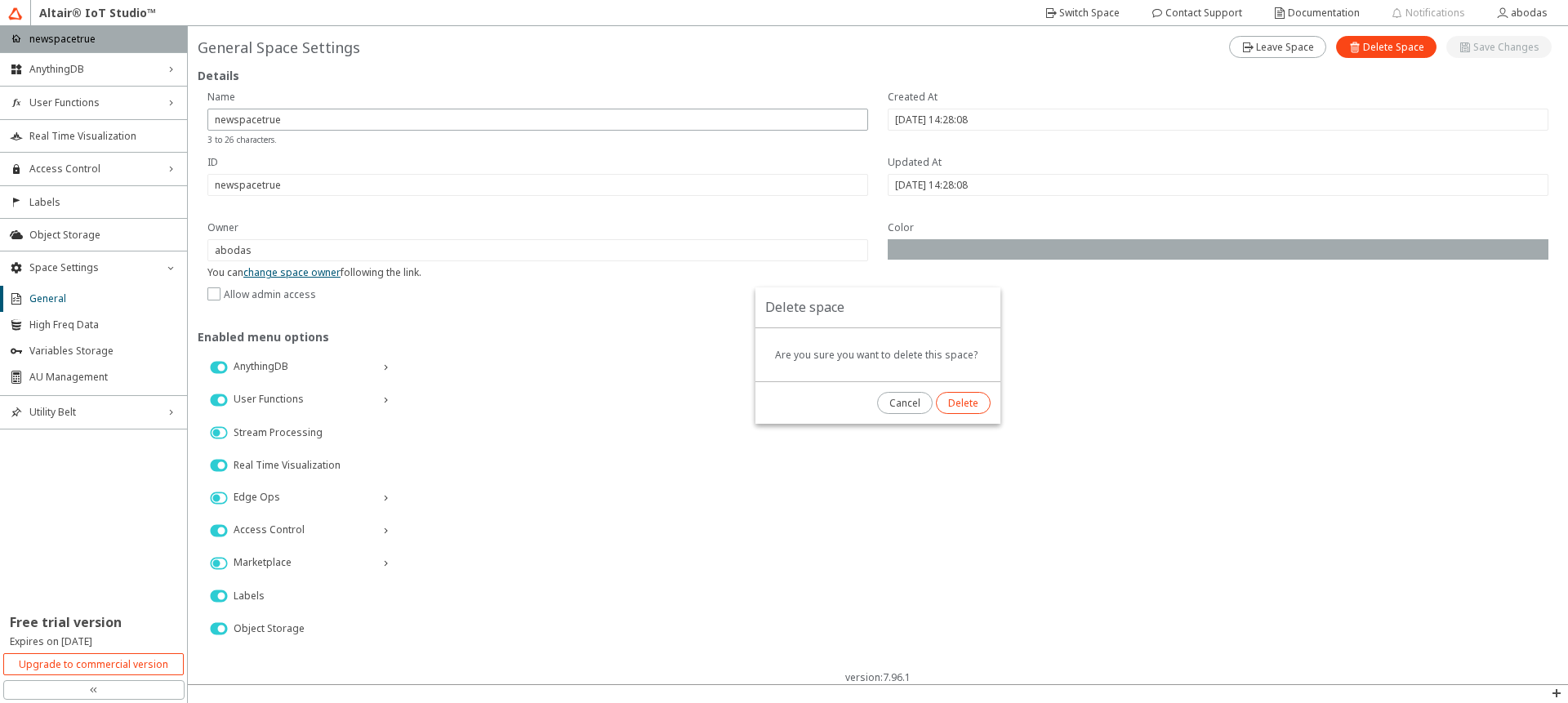
click at [964, 413] on paper-button "Delete" at bounding box center [963, 403] width 55 height 22
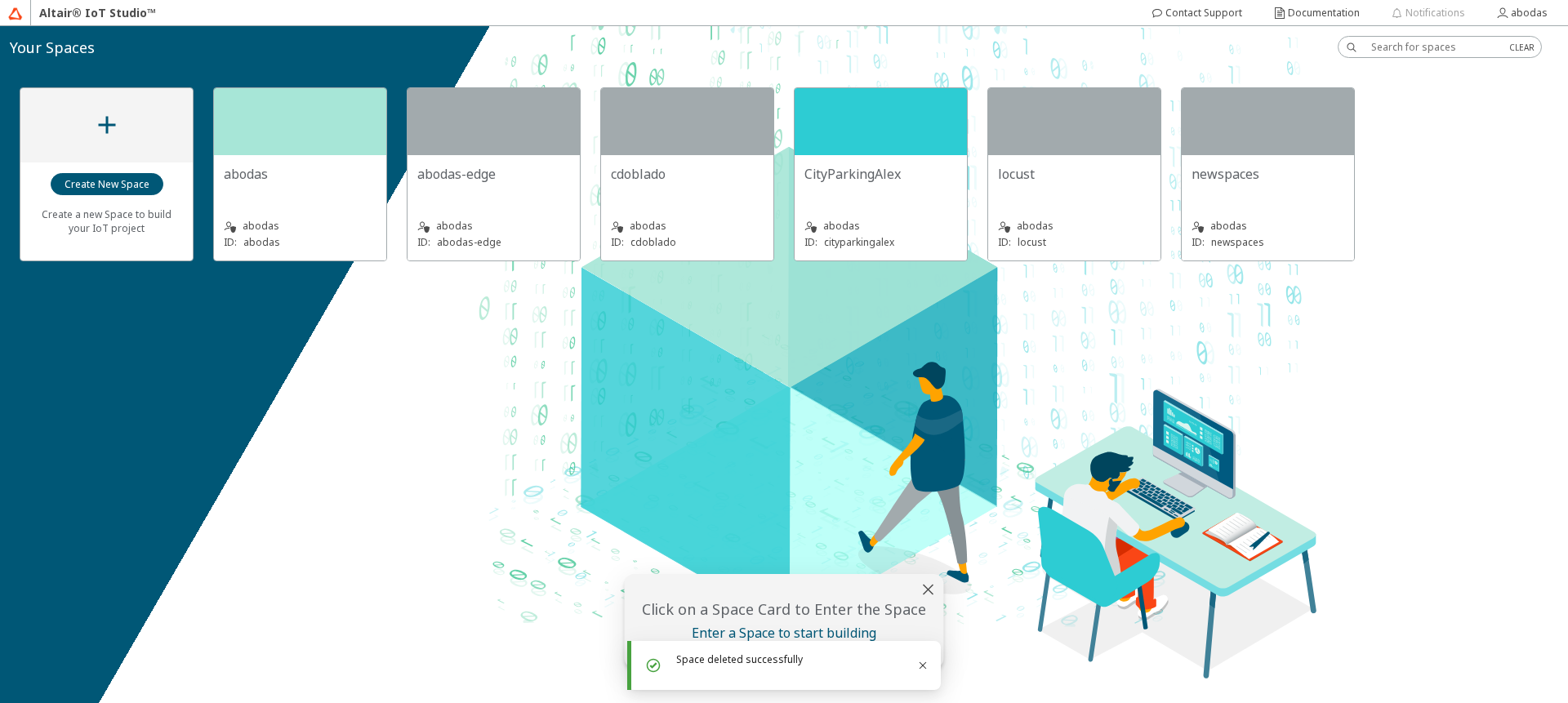
click at [821, 421] on div "Create a new Space to build your IoT project abodas abodas ID: abodas abodas-ed…" at bounding box center [784, 364] width 1568 height 677
